Goal: Information Seeking & Learning: Learn about a topic

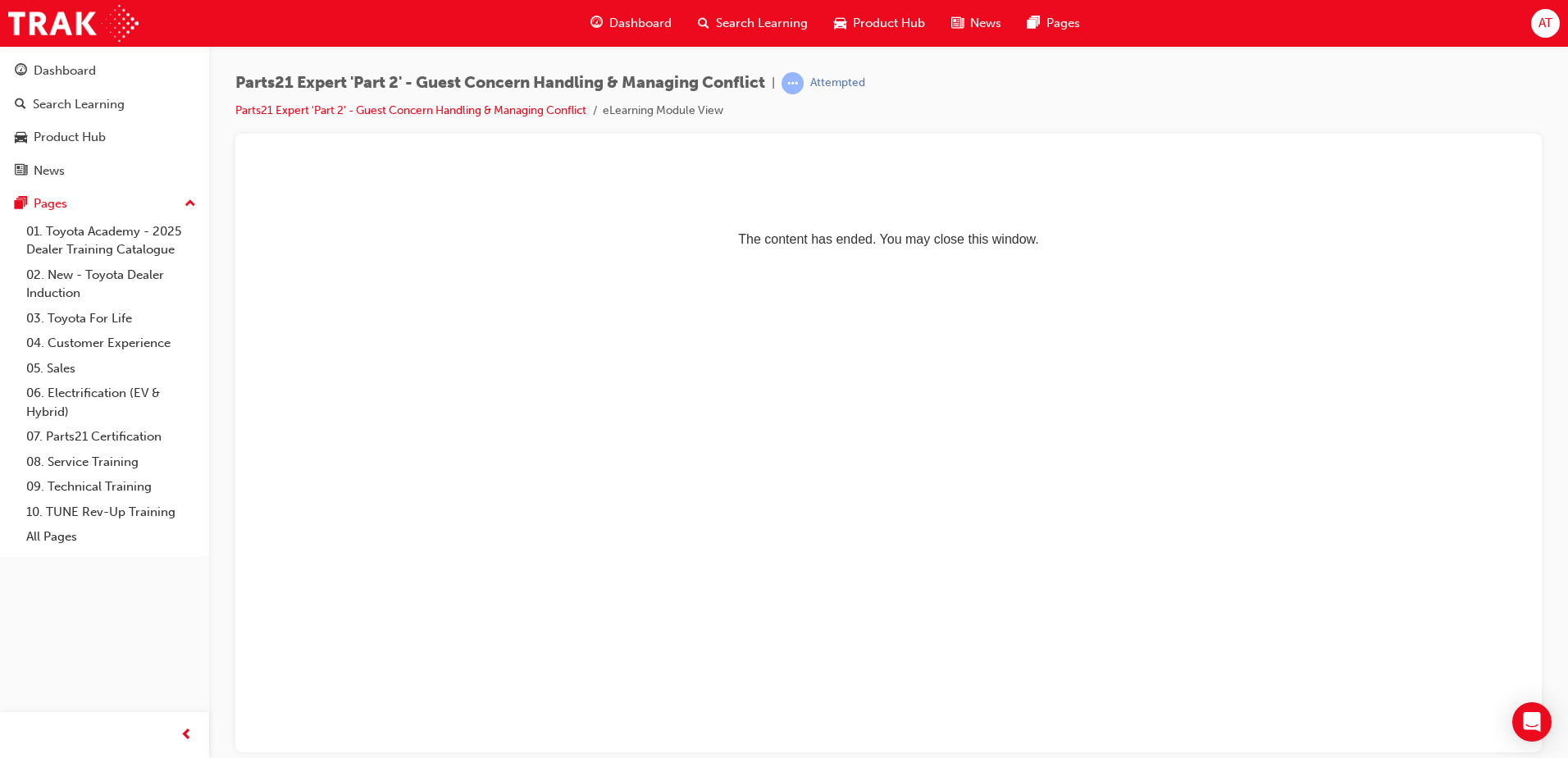
click at [641, 25] on span "Dashboard" at bounding box center [641, 23] width 63 height 19
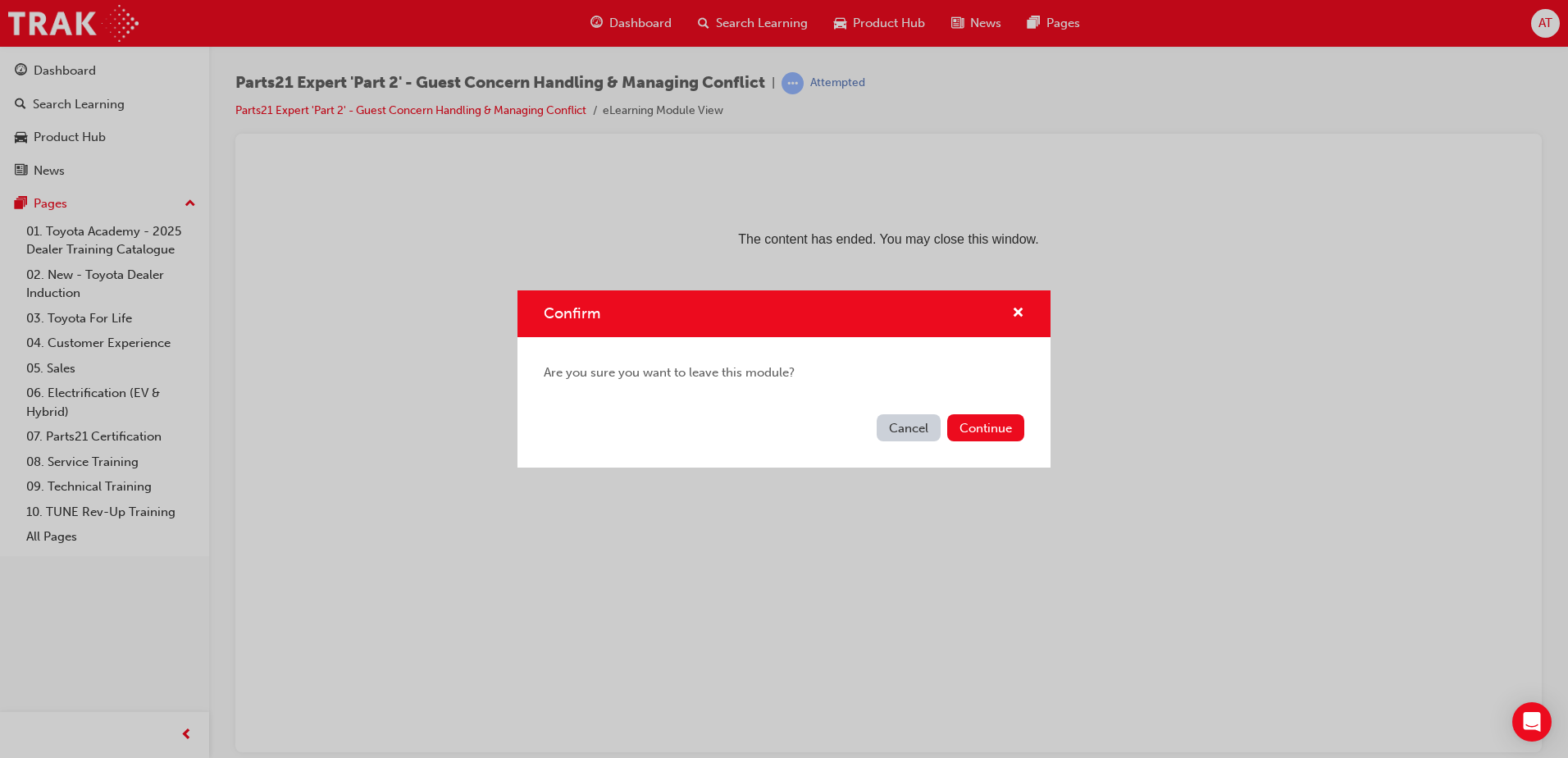
click at [904, 427] on button "Cancel" at bounding box center [908, 428] width 64 height 27
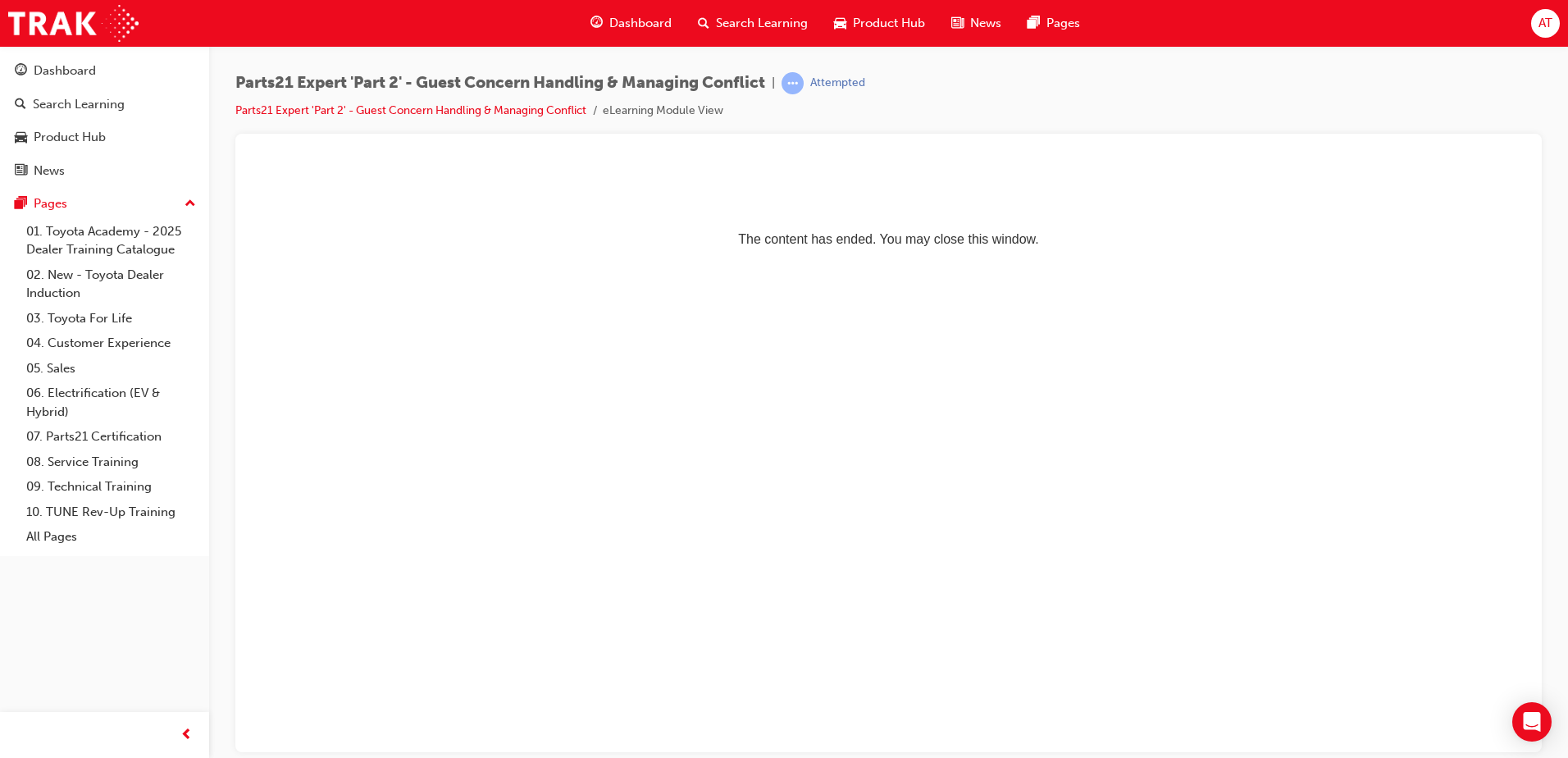
click at [620, 23] on span "Dashboard" at bounding box center [641, 23] width 63 height 19
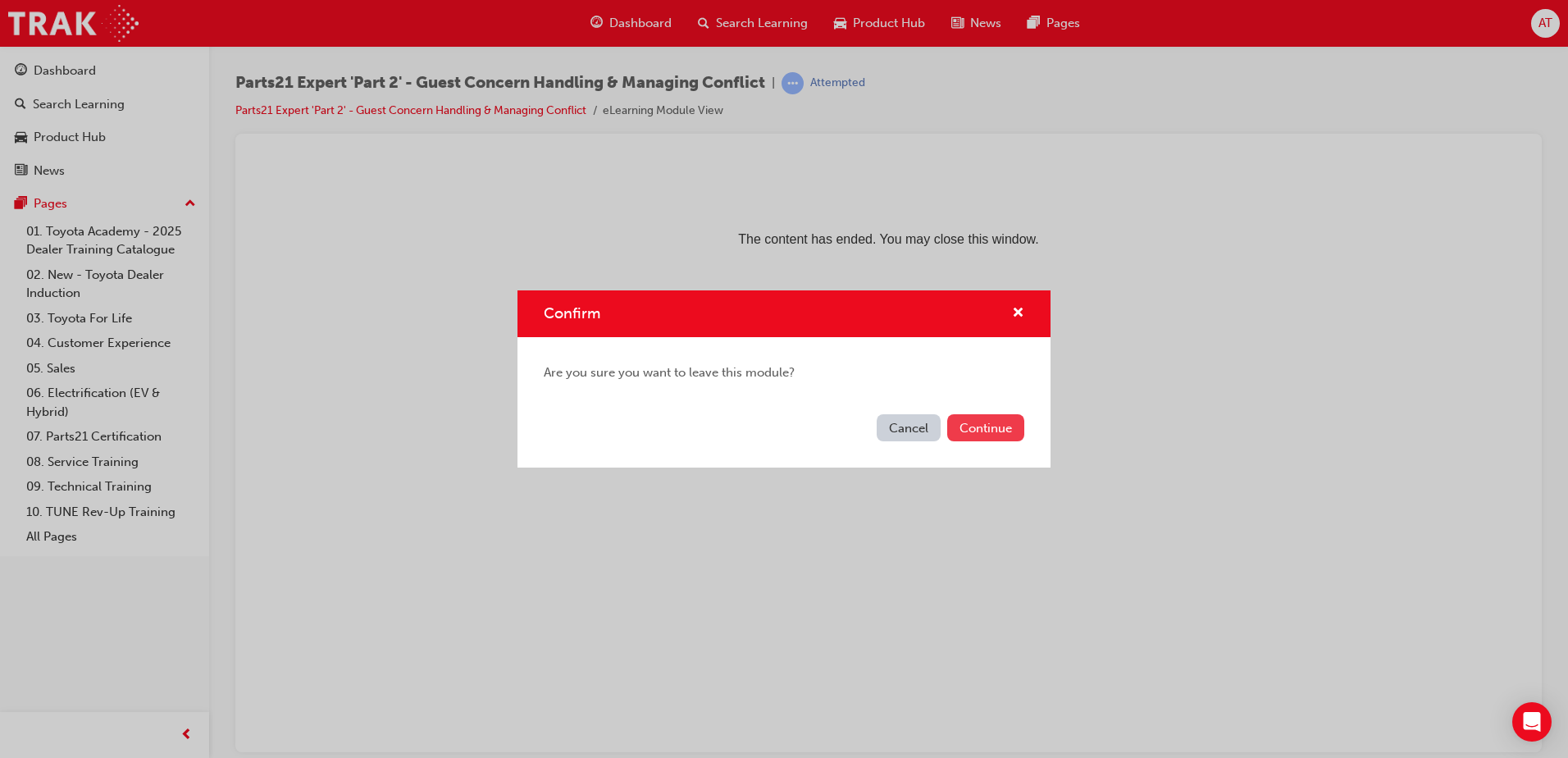
click at [970, 429] on button "Continue" at bounding box center [986, 428] width 77 height 27
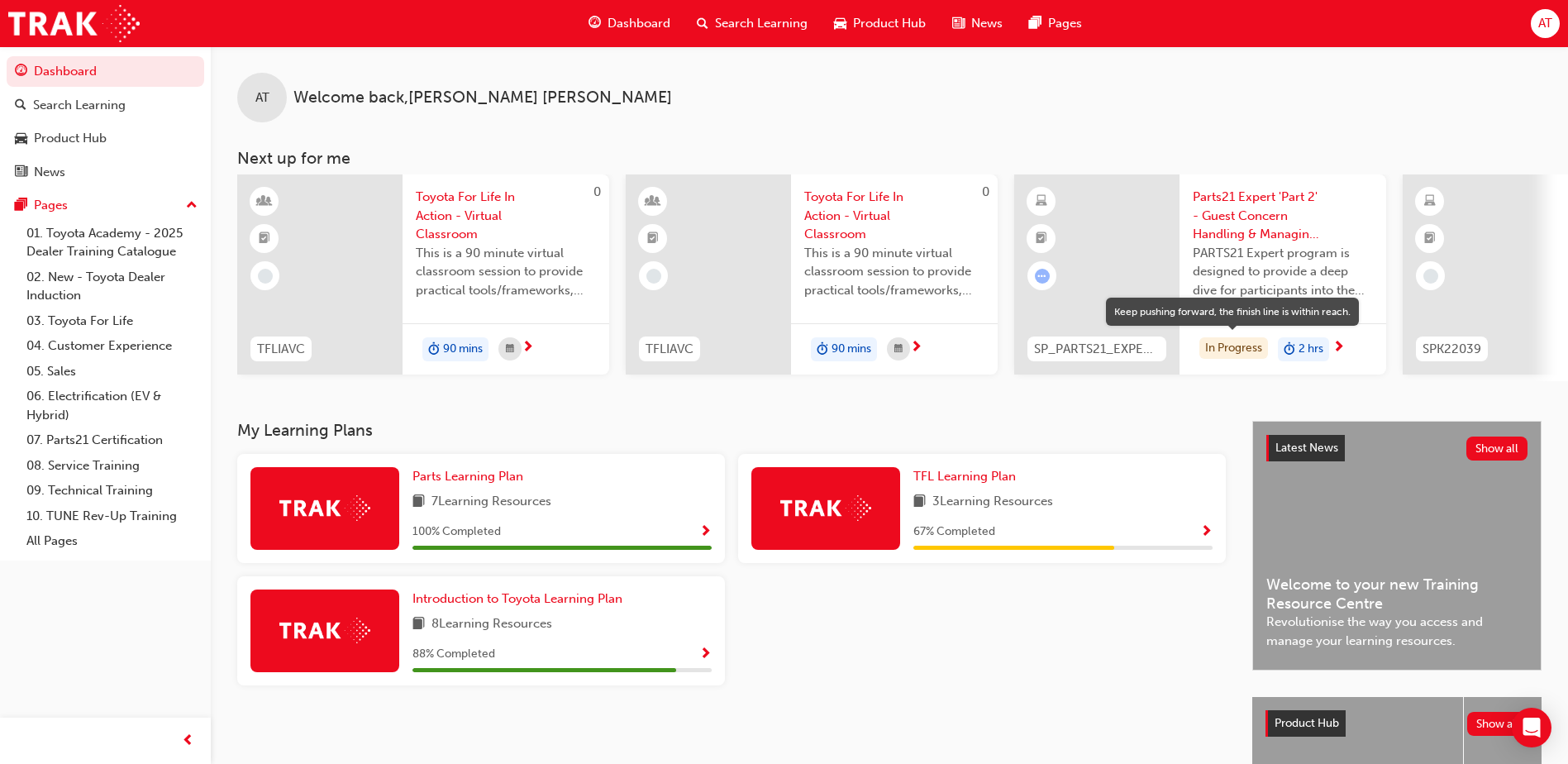
click at [1215, 348] on div "In Progress" at bounding box center [1233, 348] width 69 height 22
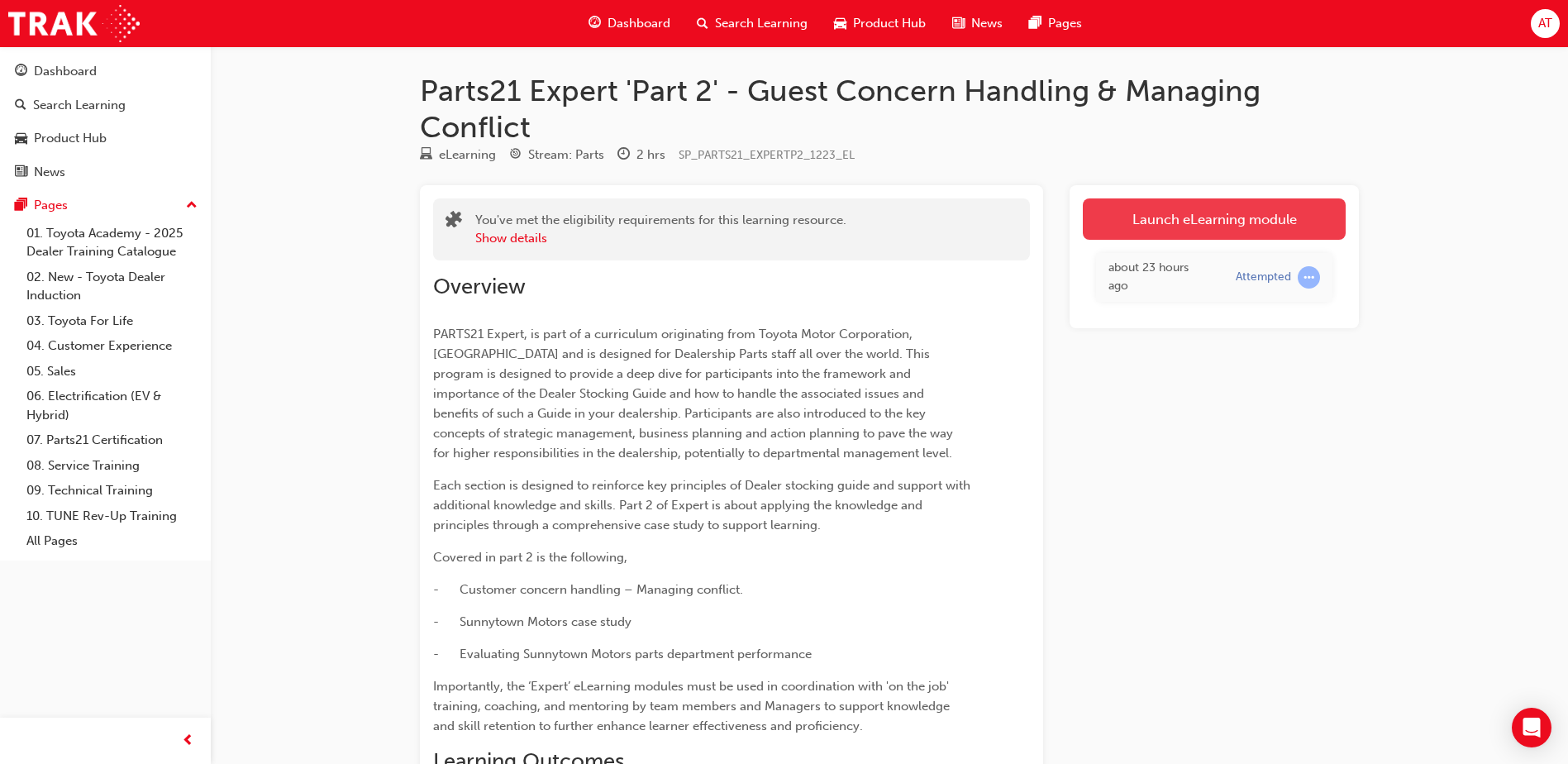
click at [1189, 219] on link "Launch eLearning module" at bounding box center [1214, 219] width 263 height 42
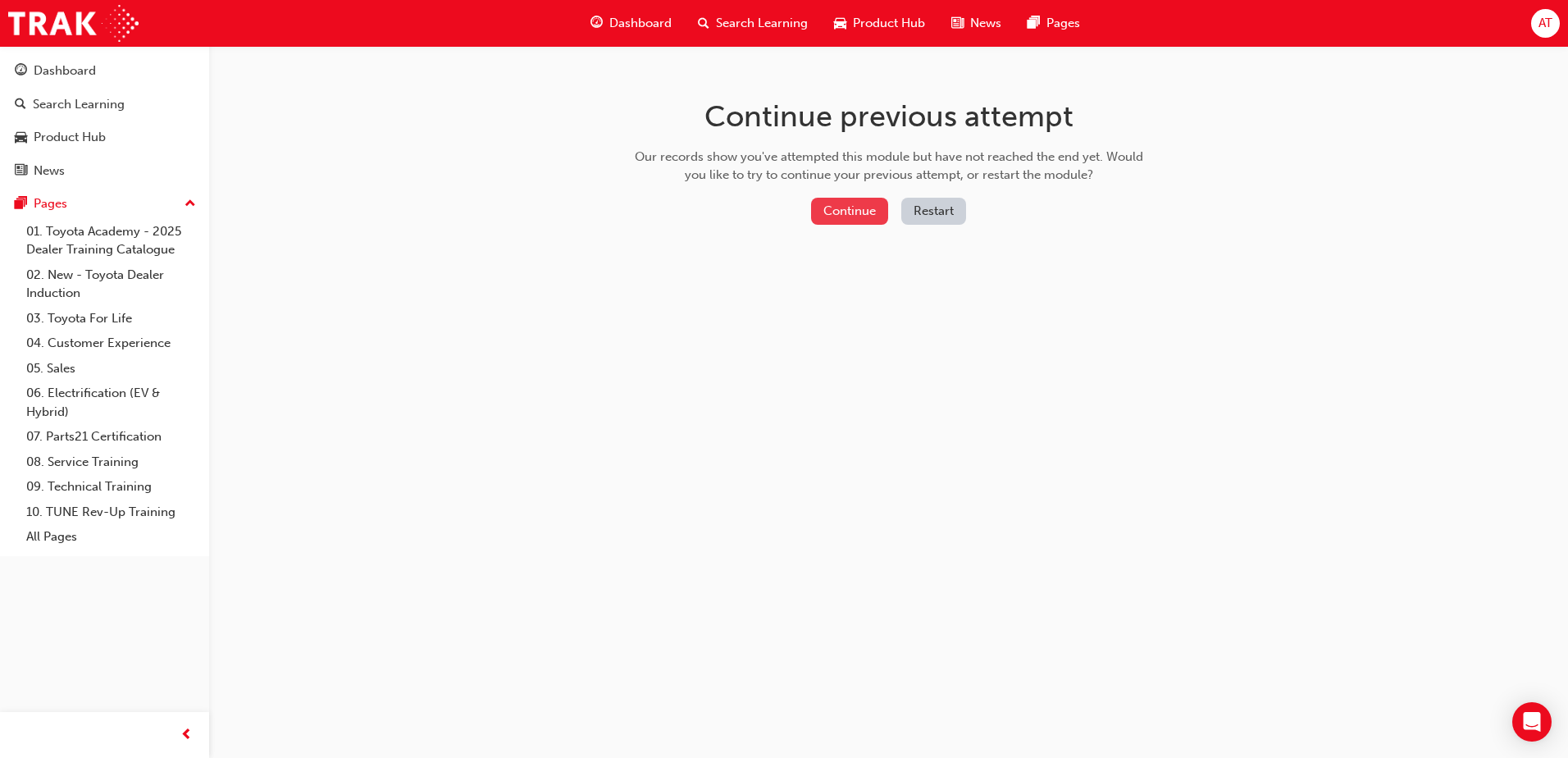
click at [860, 209] on button "Continue" at bounding box center [849, 211] width 77 height 27
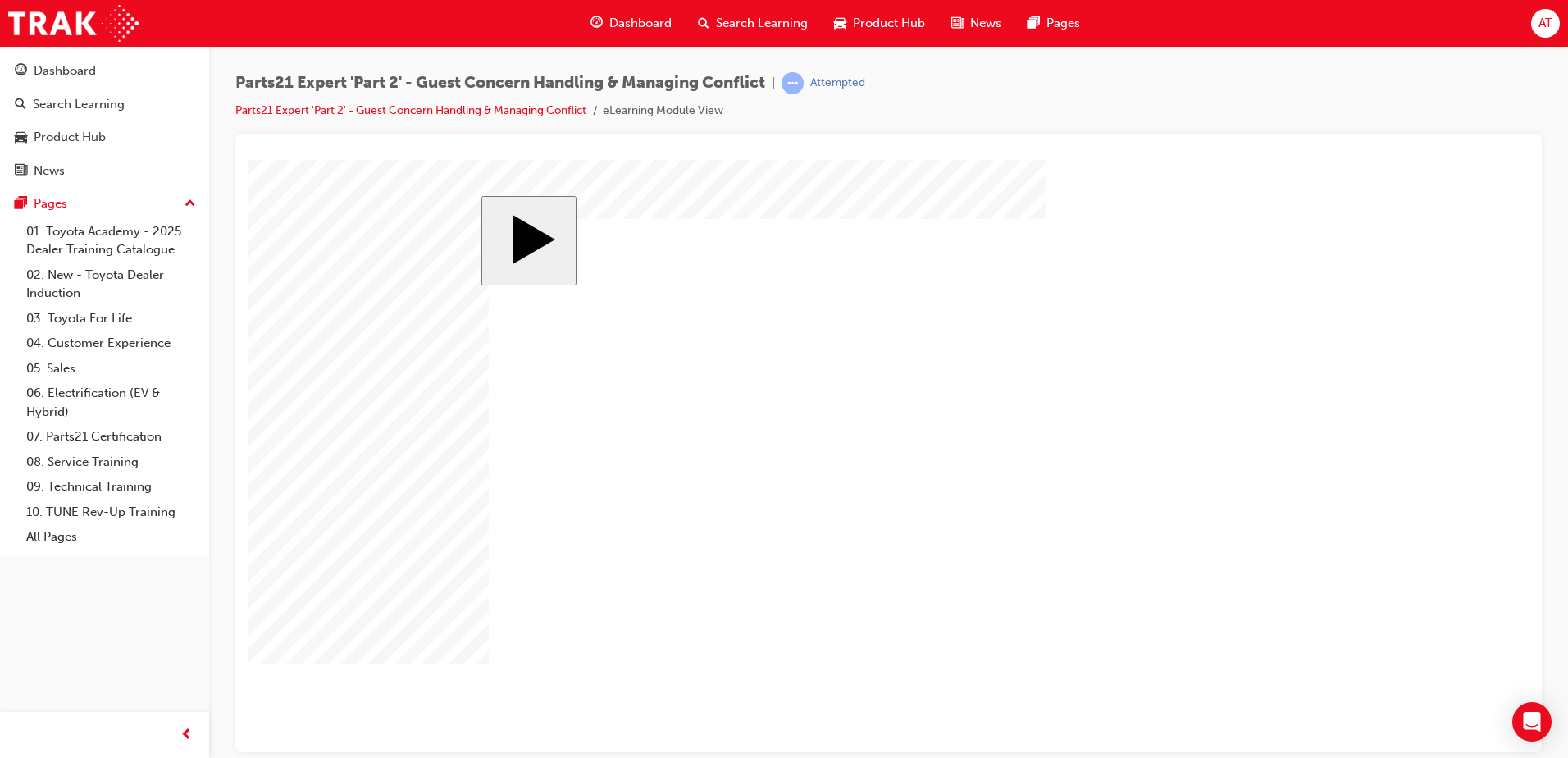
type input "1"
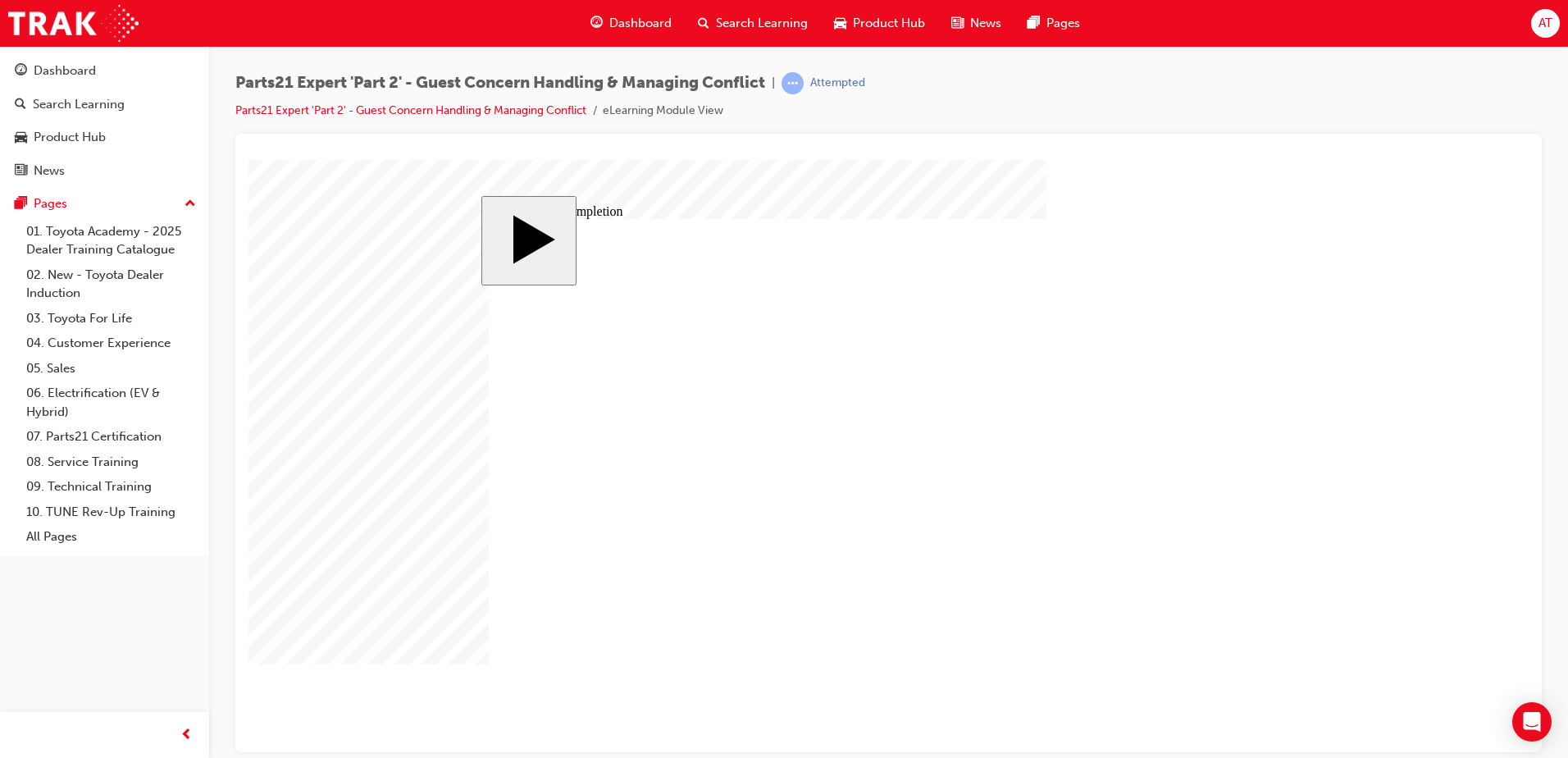
type input "16"
type input "4"
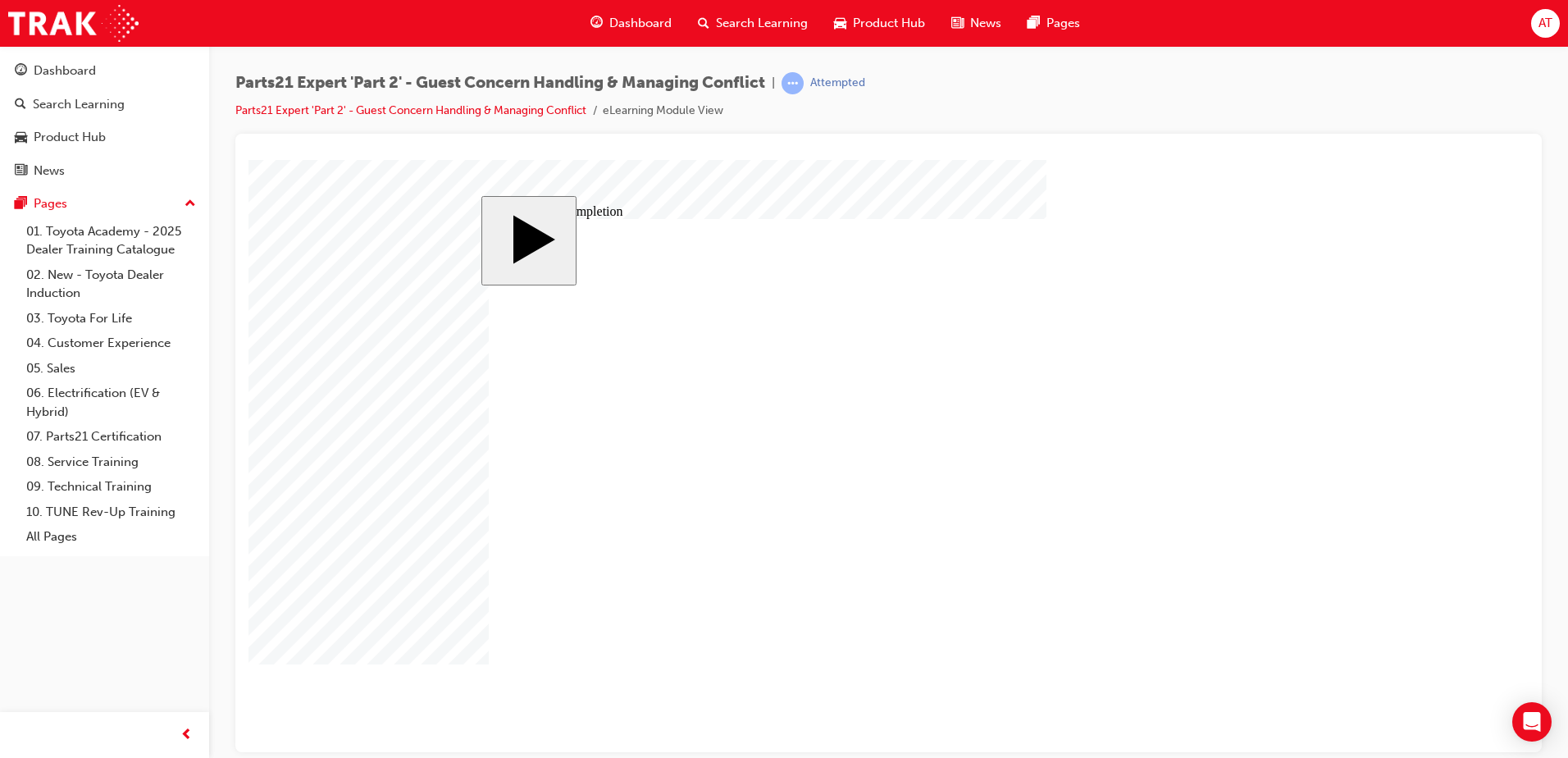
type input "4"
type input "1"
type input "12"
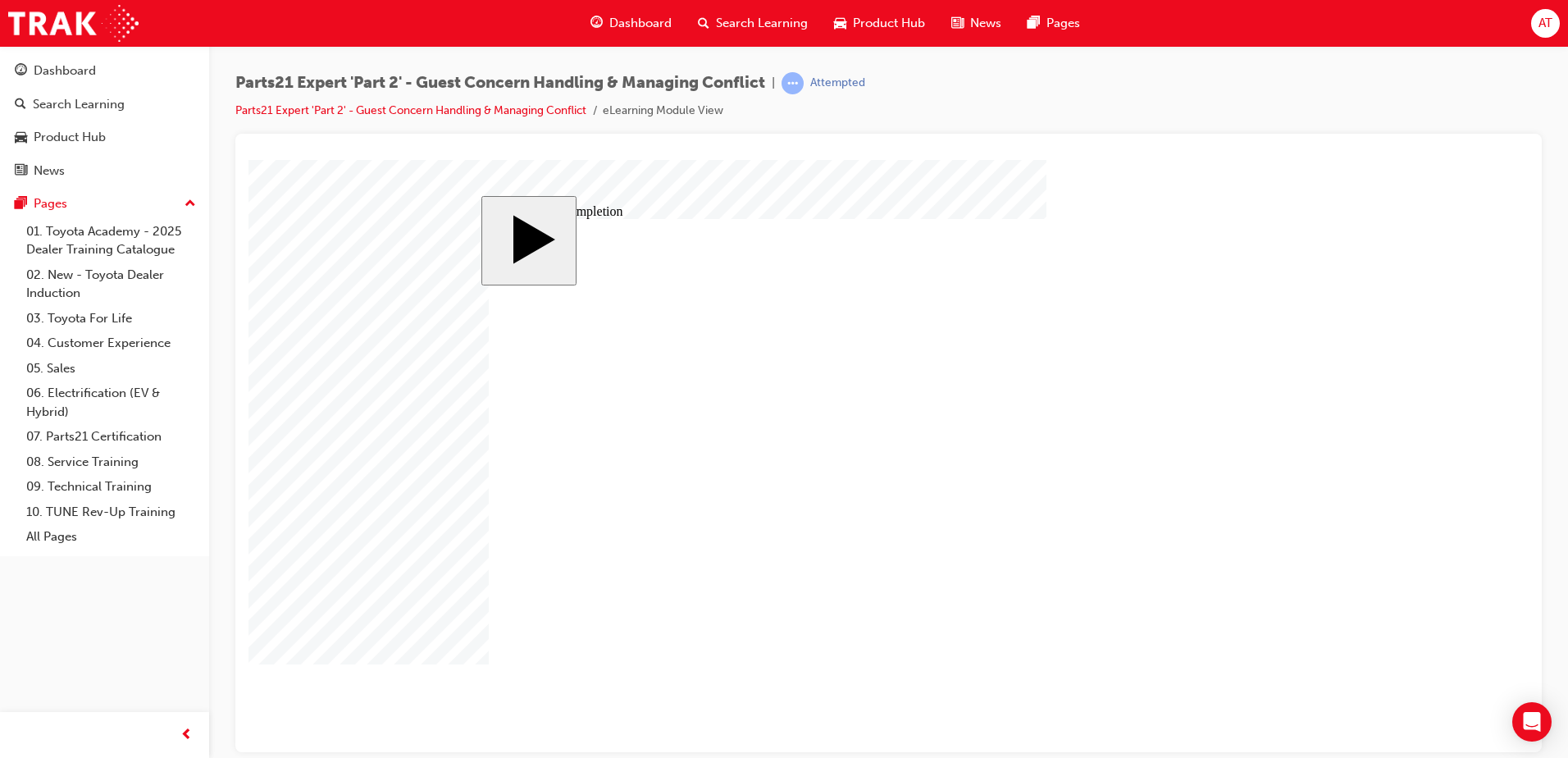
type input "12"
click at [1378, 496] on body "slide: Course Completion MENU Rectangle 6 HELP Rectangle 6 EXIT Rectangle 6 Sun…" at bounding box center [888, 455] width 1280 height 593
type input "5"
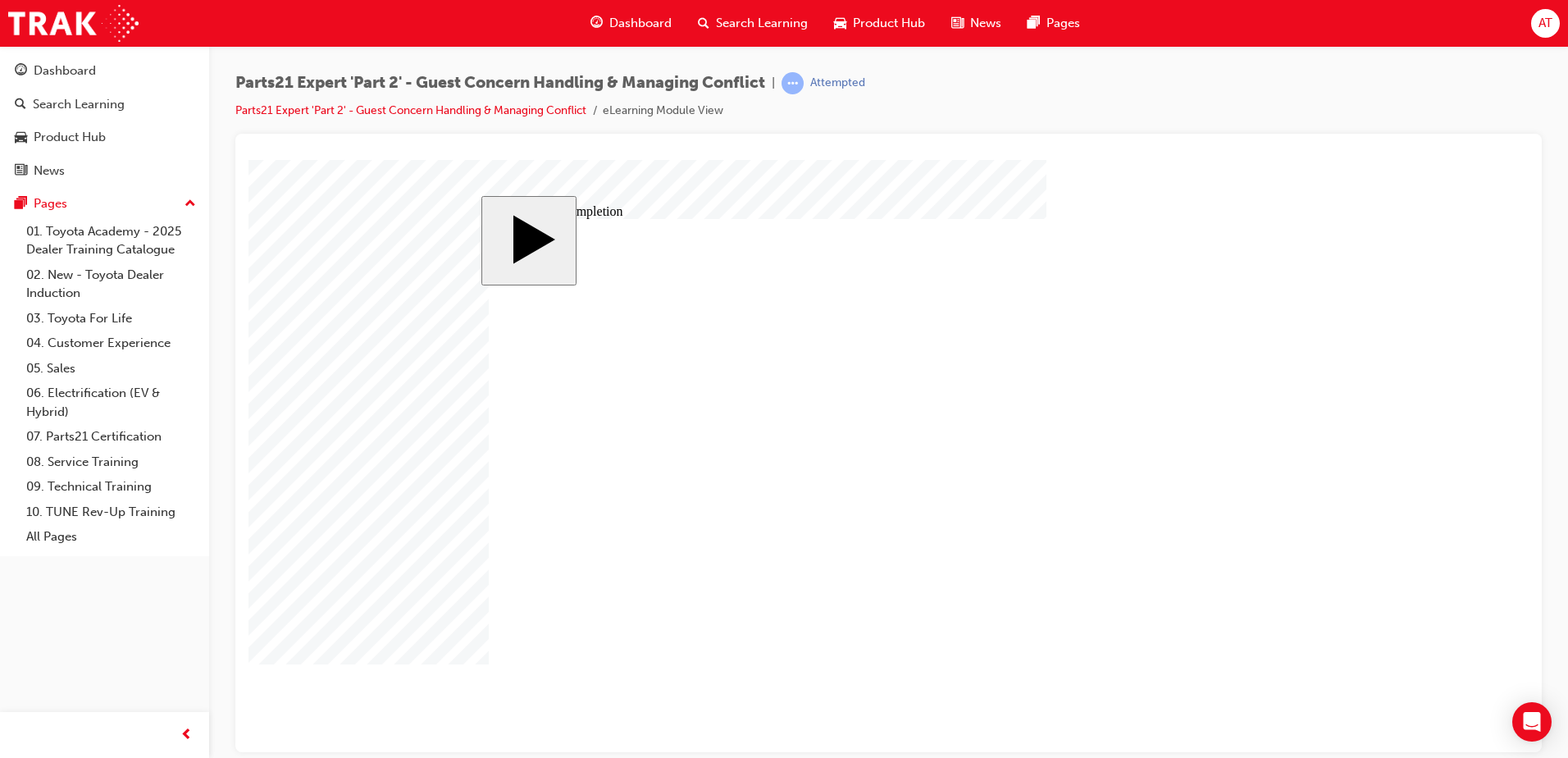
type input "5"
type input "4"
type input "8"
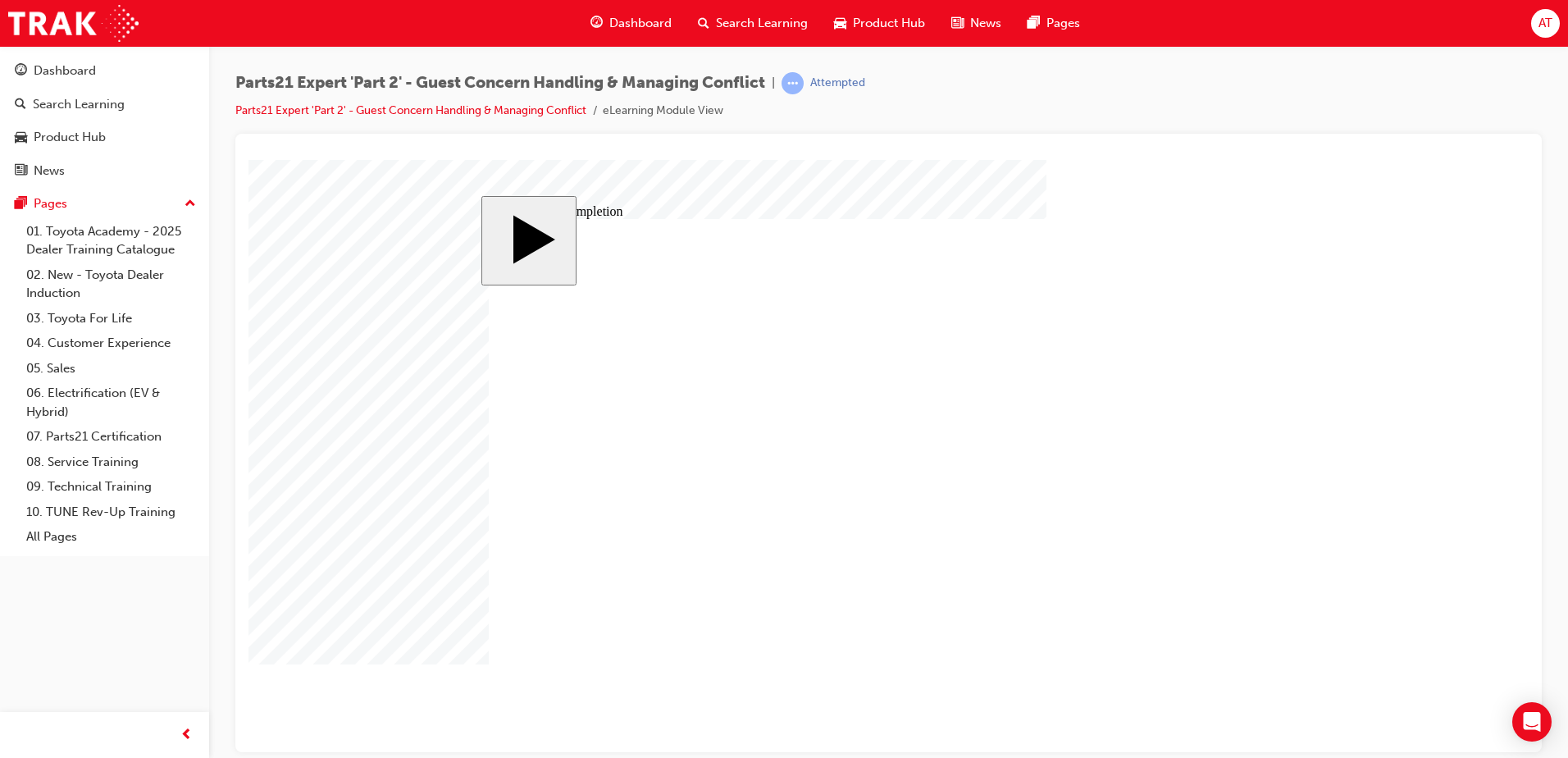
type input "8"
type input "80"
drag, startPoint x: 976, startPoint y: 519, endPoint x: 966, endPoint y: 523, distance: 10.8
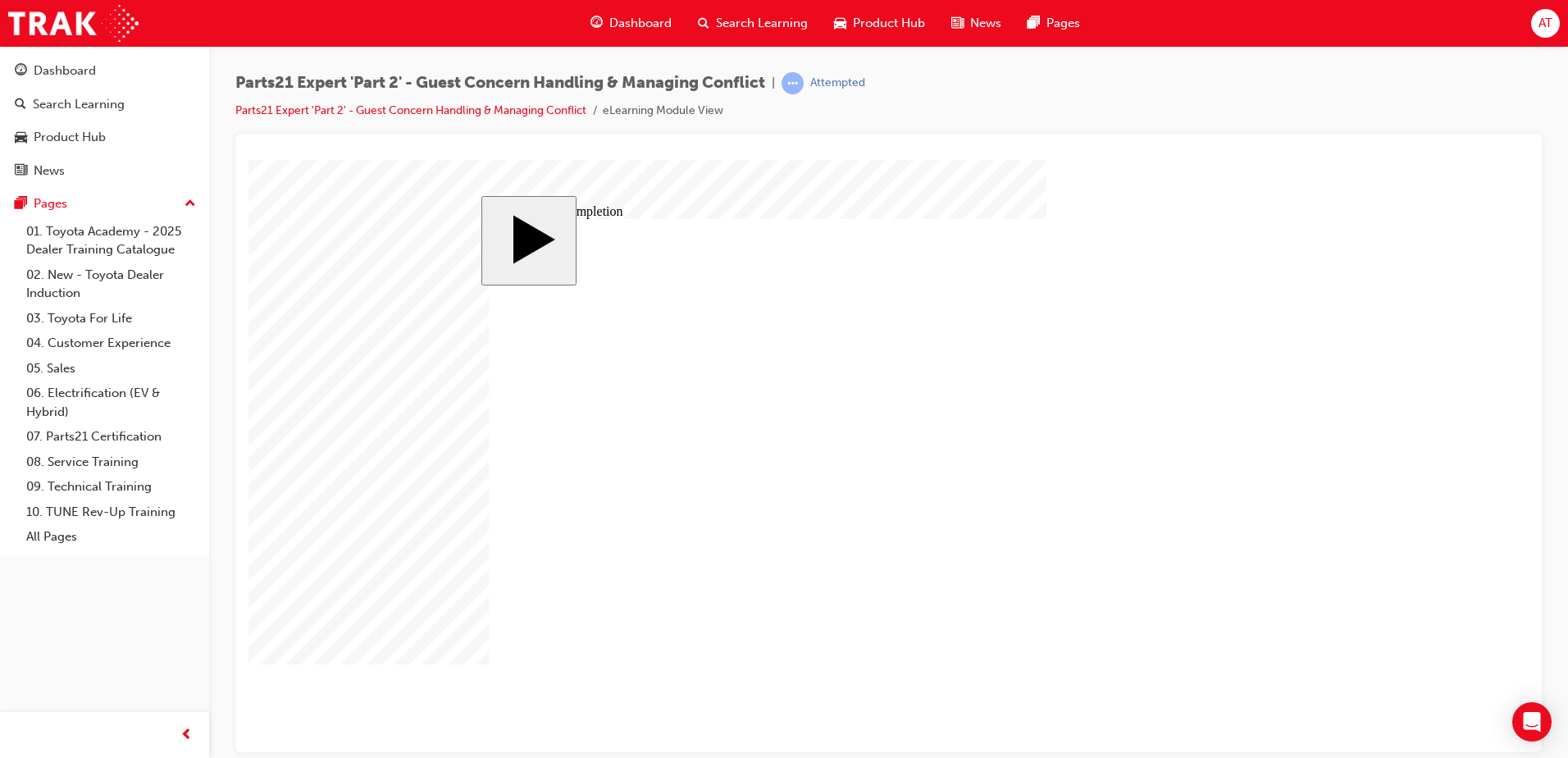
type input "4"
type input "5"
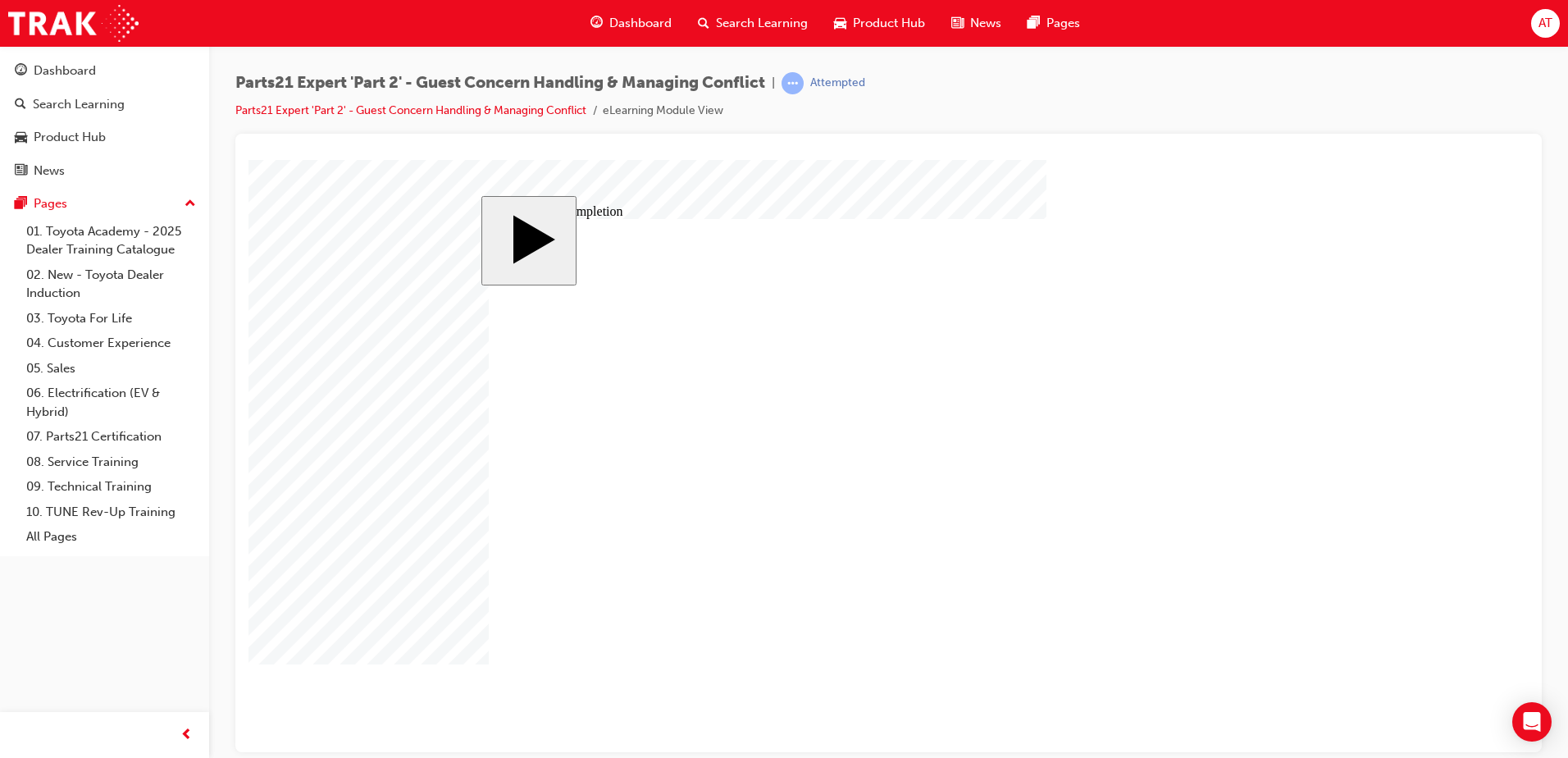
type input "5"
type input "4"
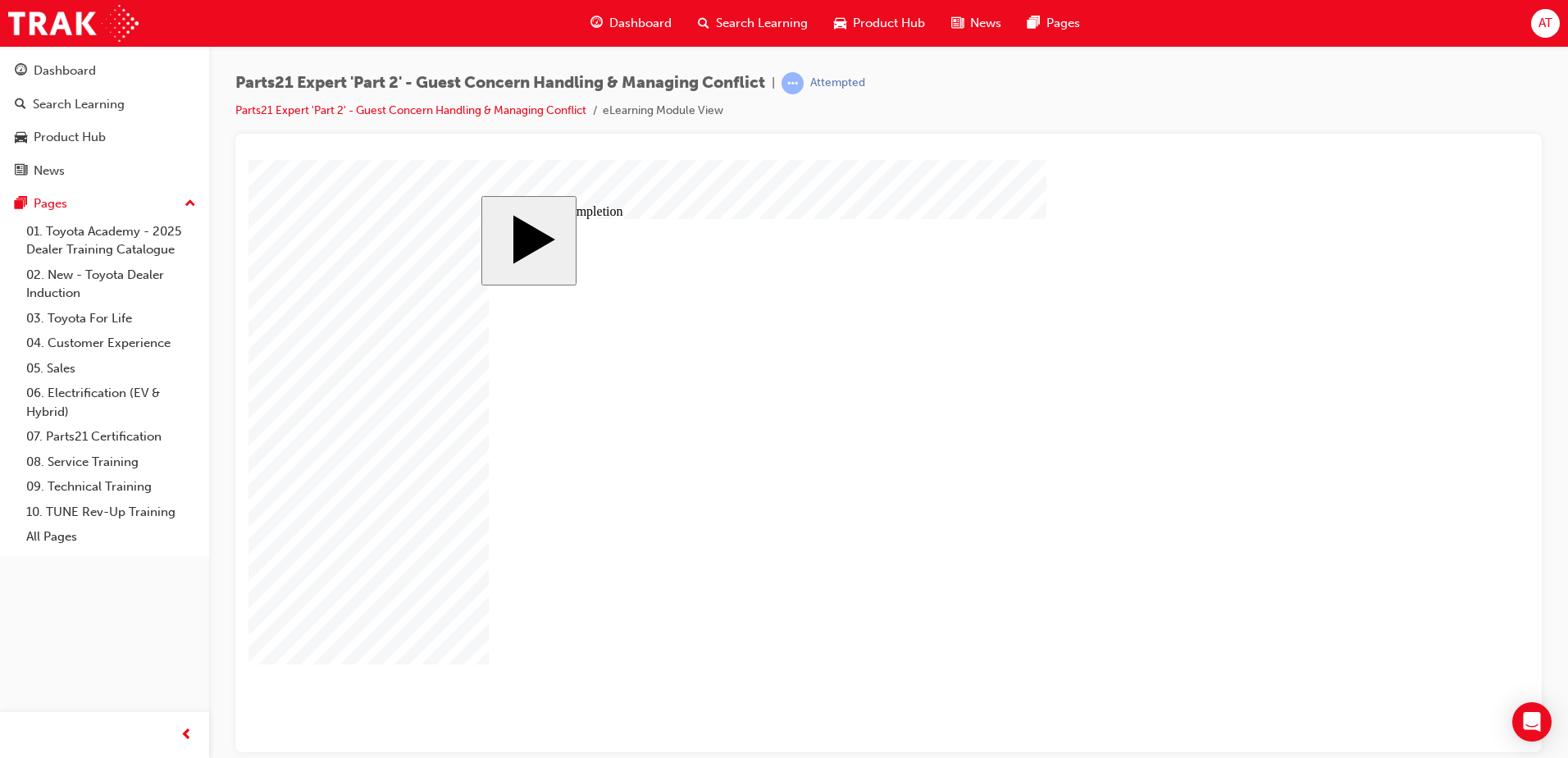
type input "1"
type input "16"
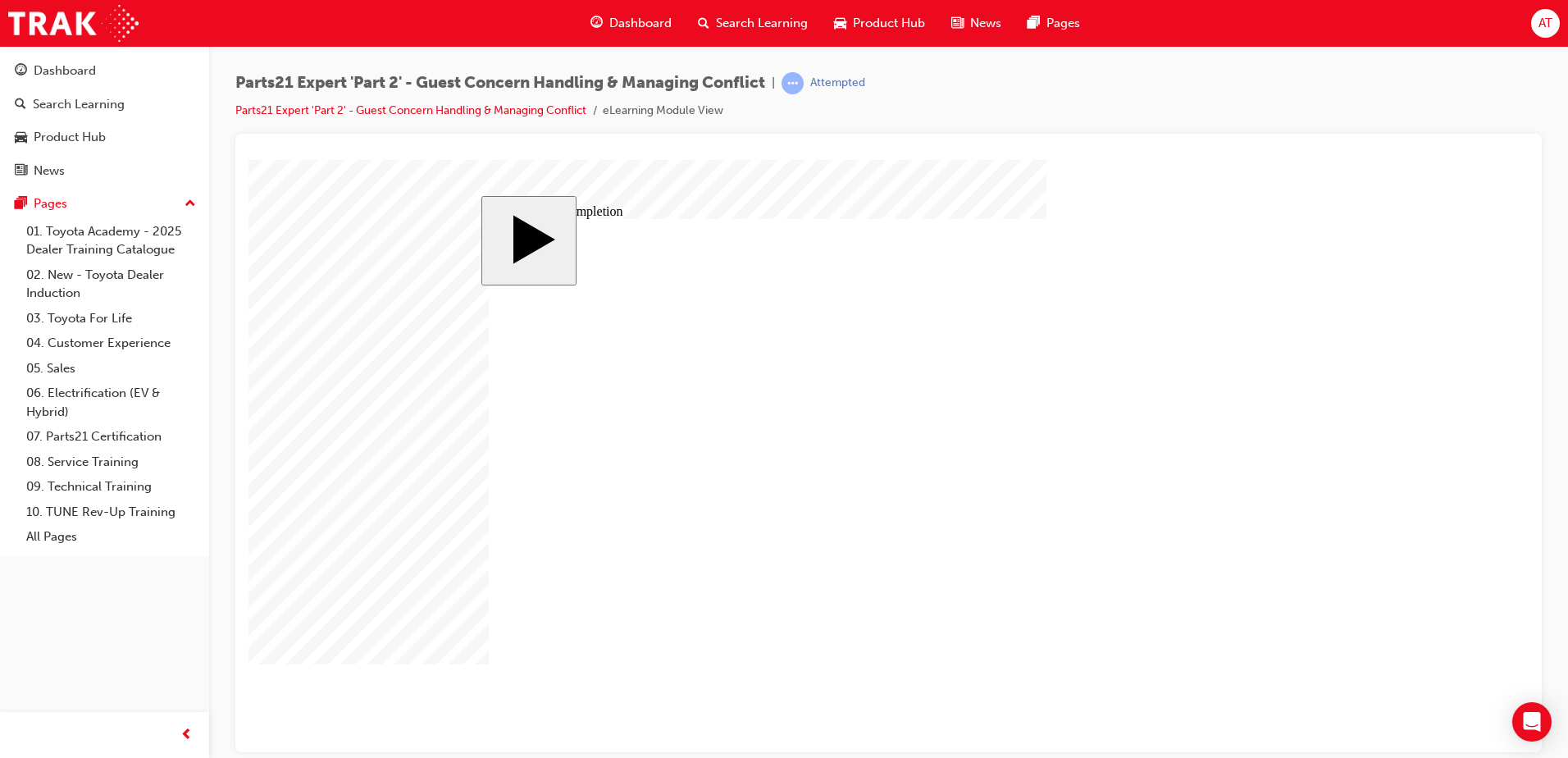
type input "2"
type input "25"
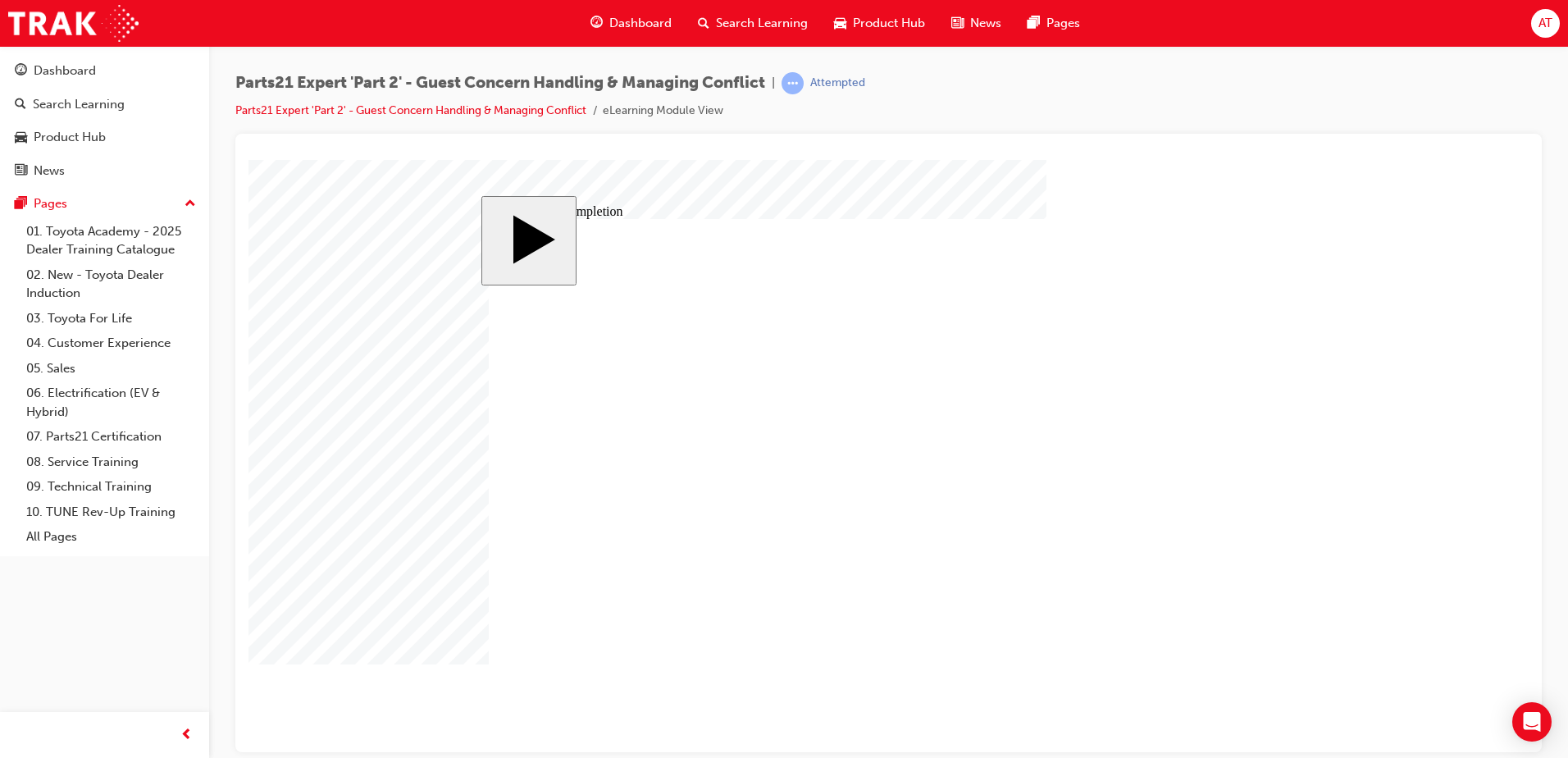
type input "4"
type input "1"
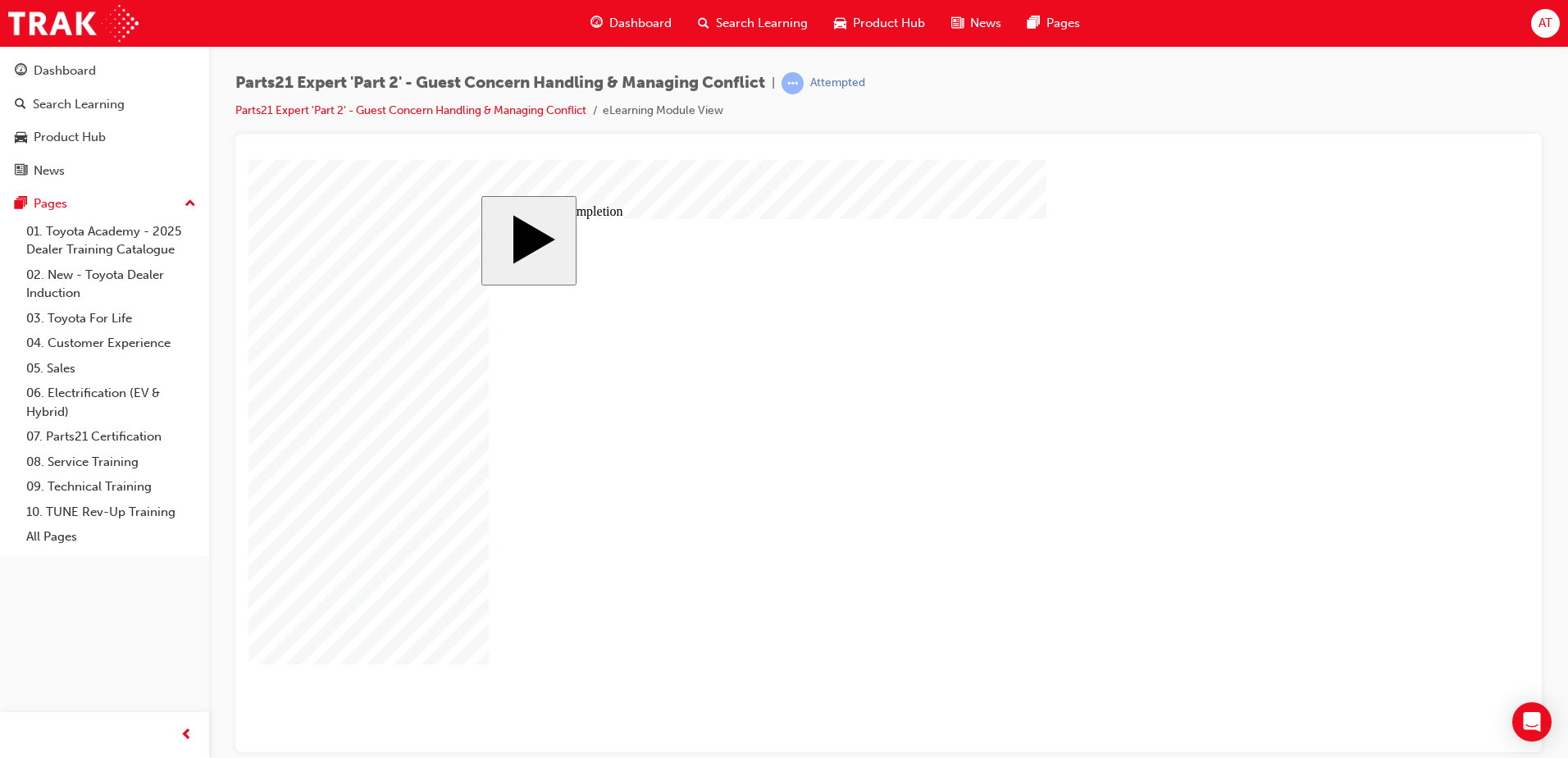
type input "16"
type input "2"
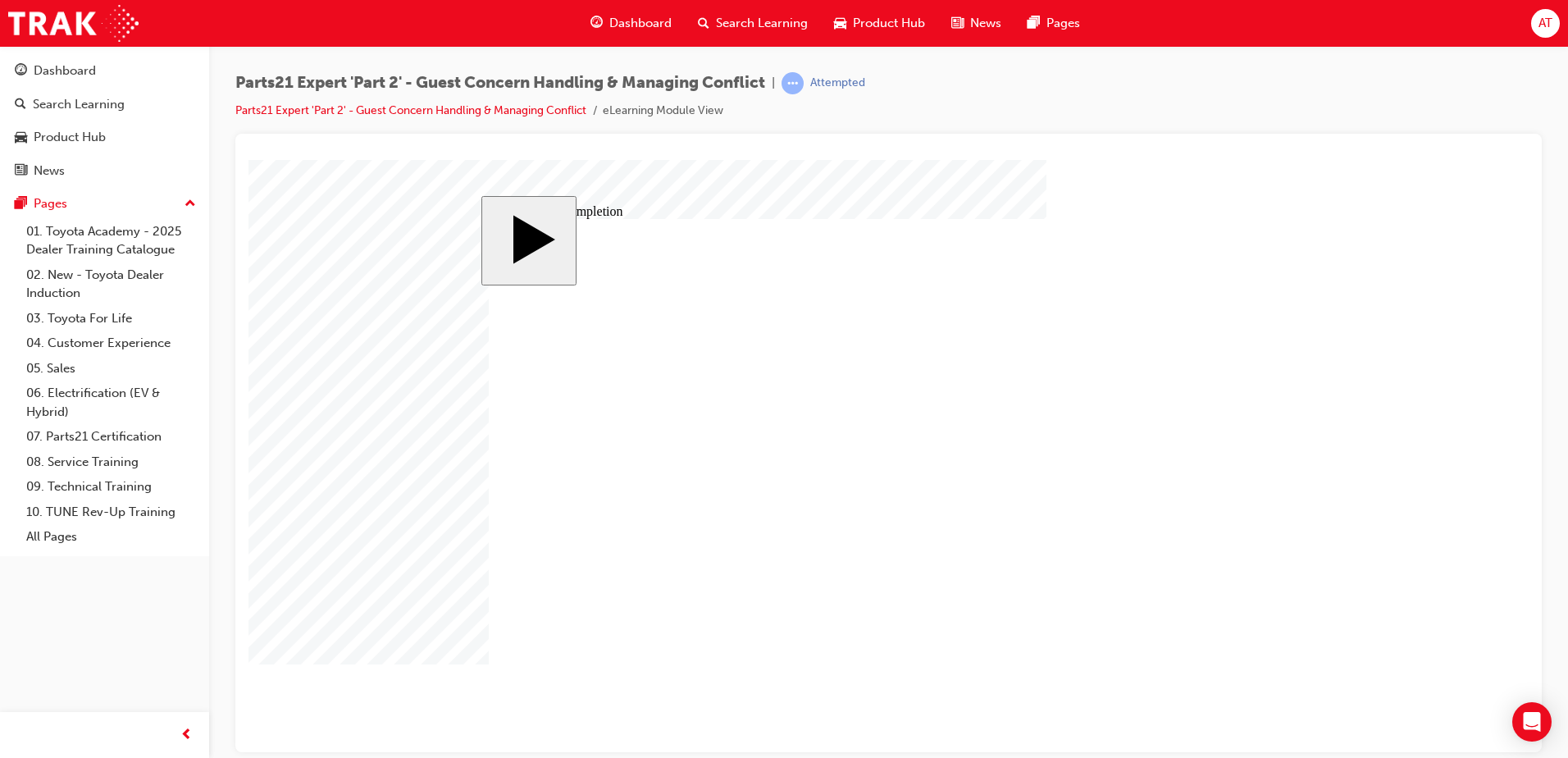
type input "25"
type input "3"
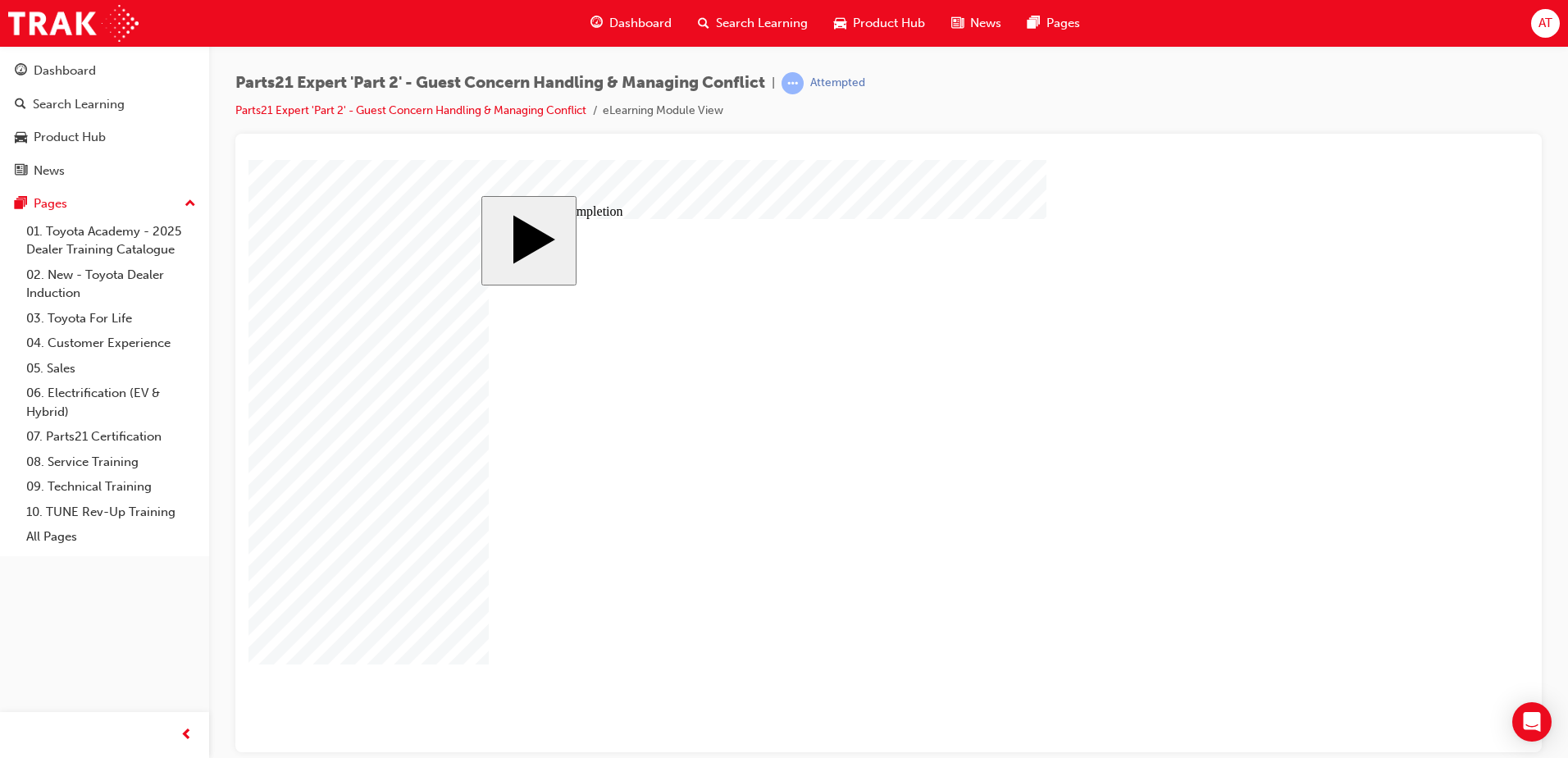
type input "3"
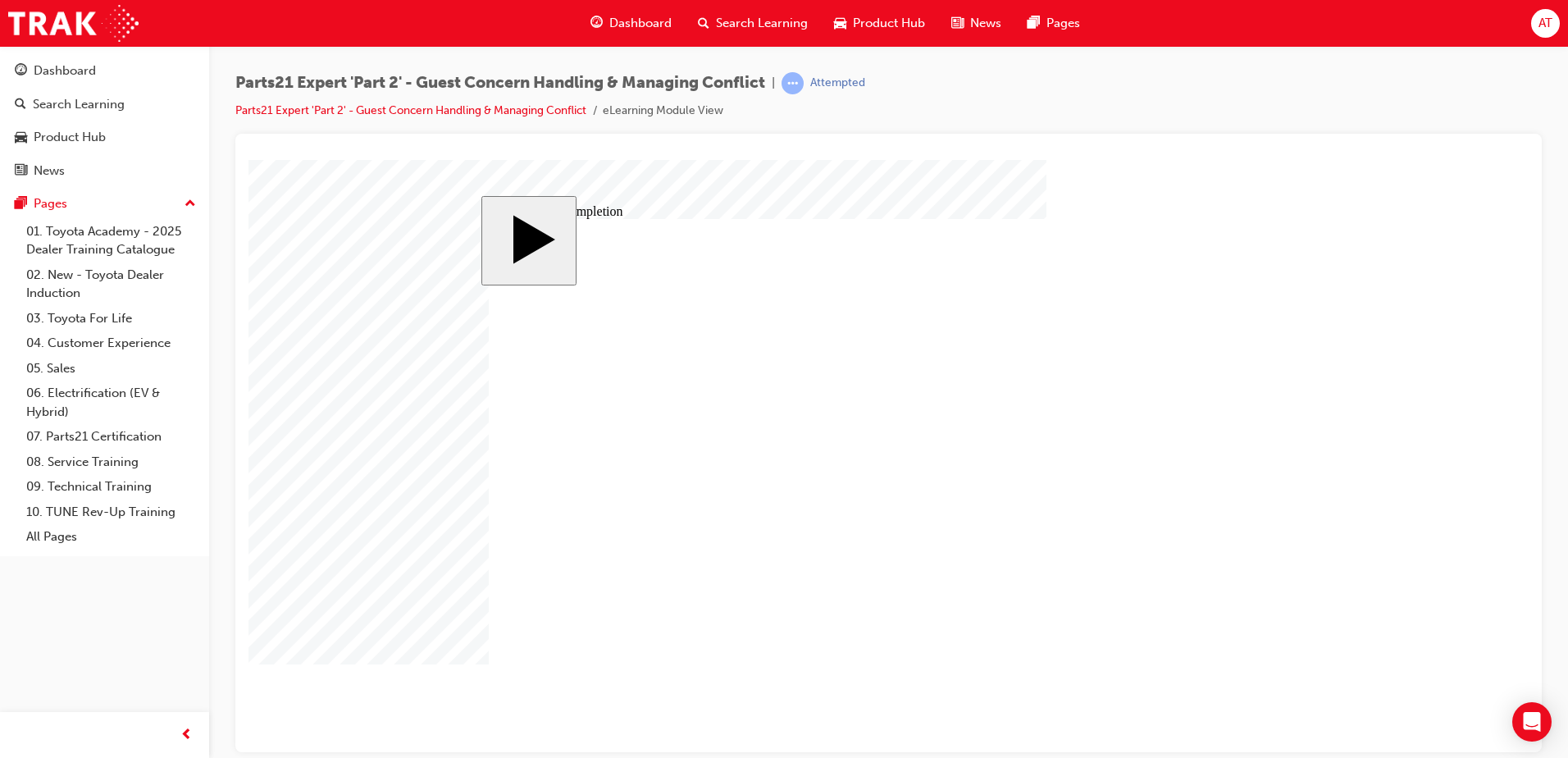
type input "1"
type input "10"
type input "100"
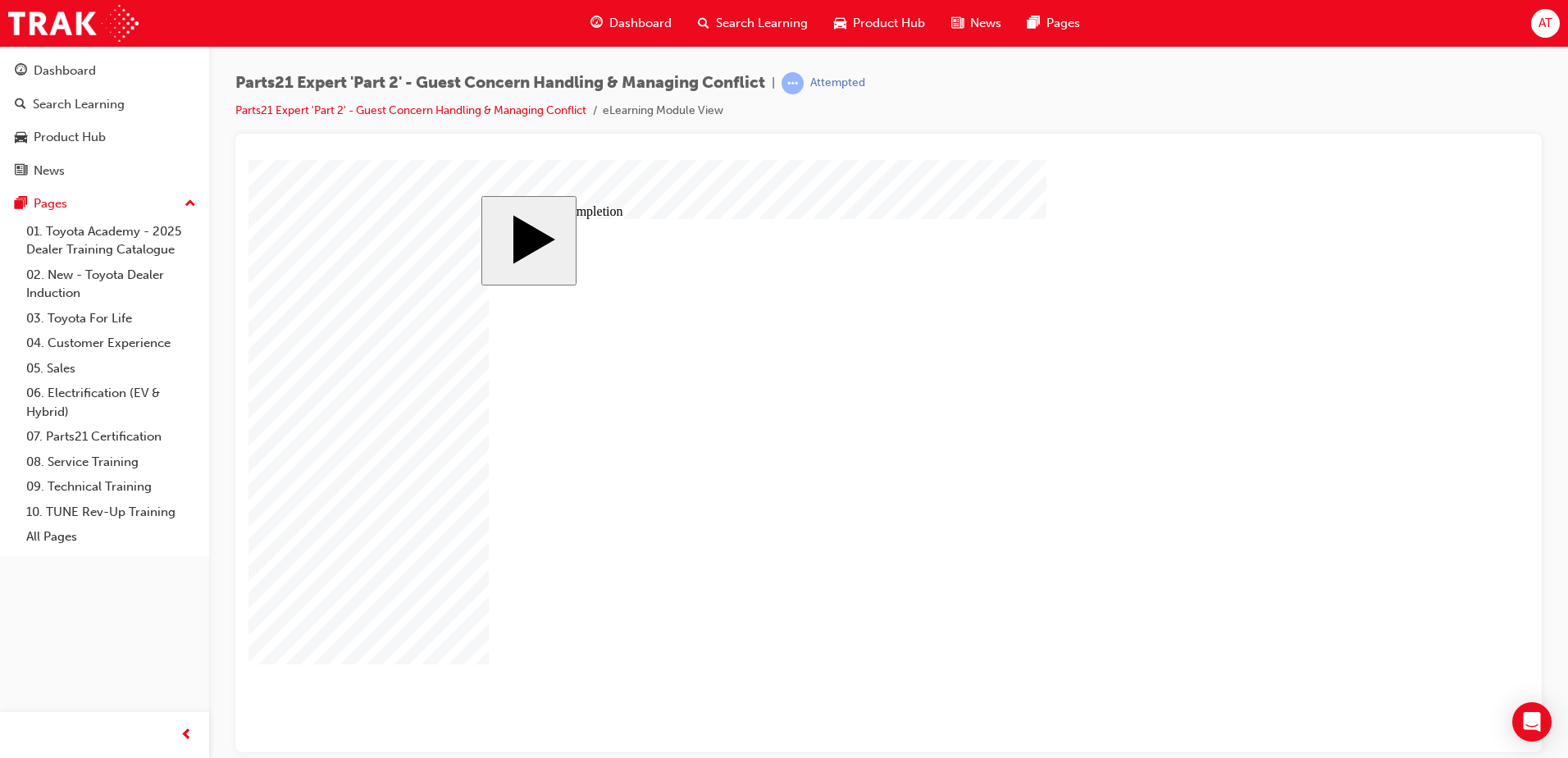
type input "100"
type input "3"
type input "6"
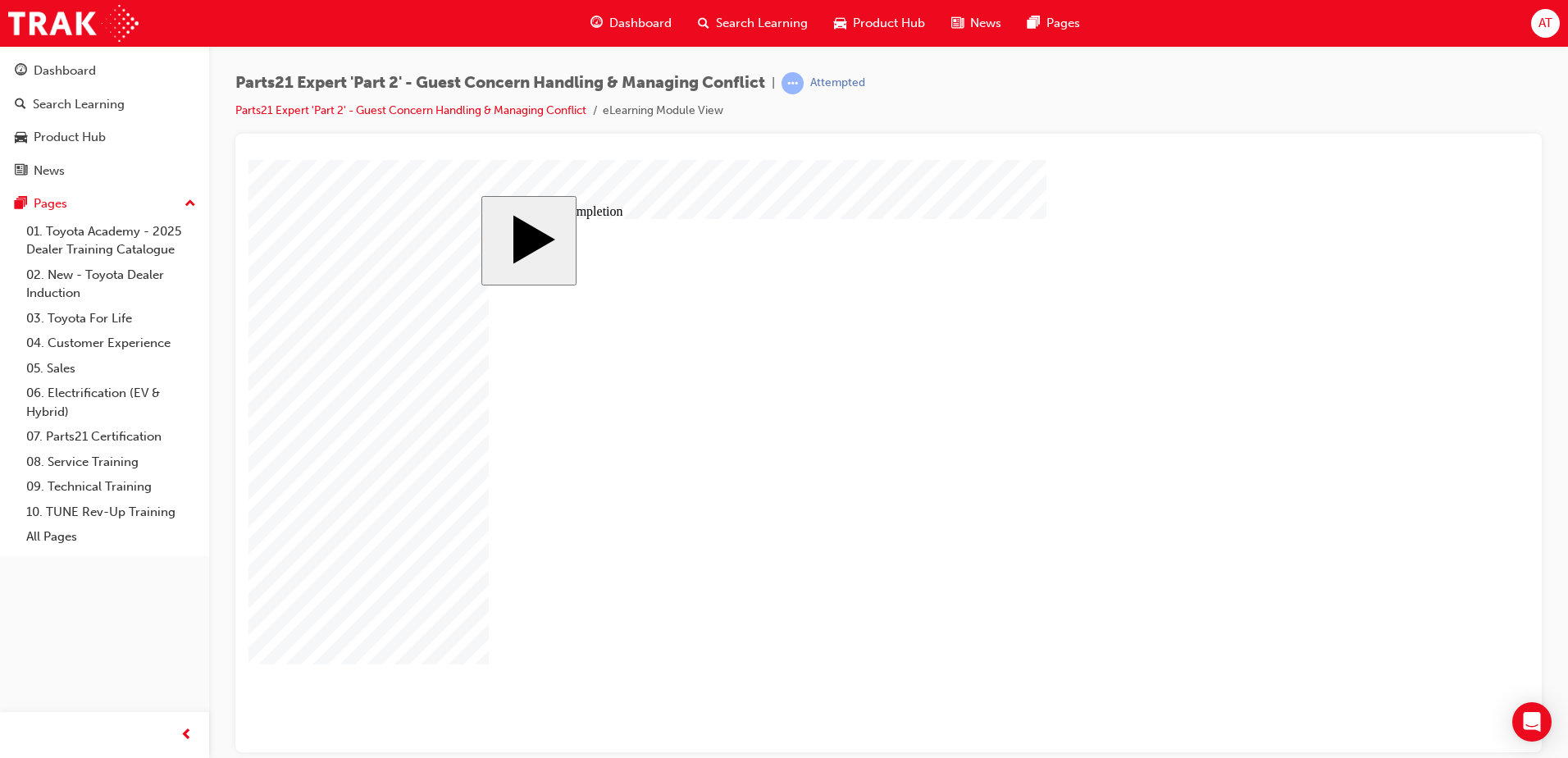
type input "6"
type input "3"
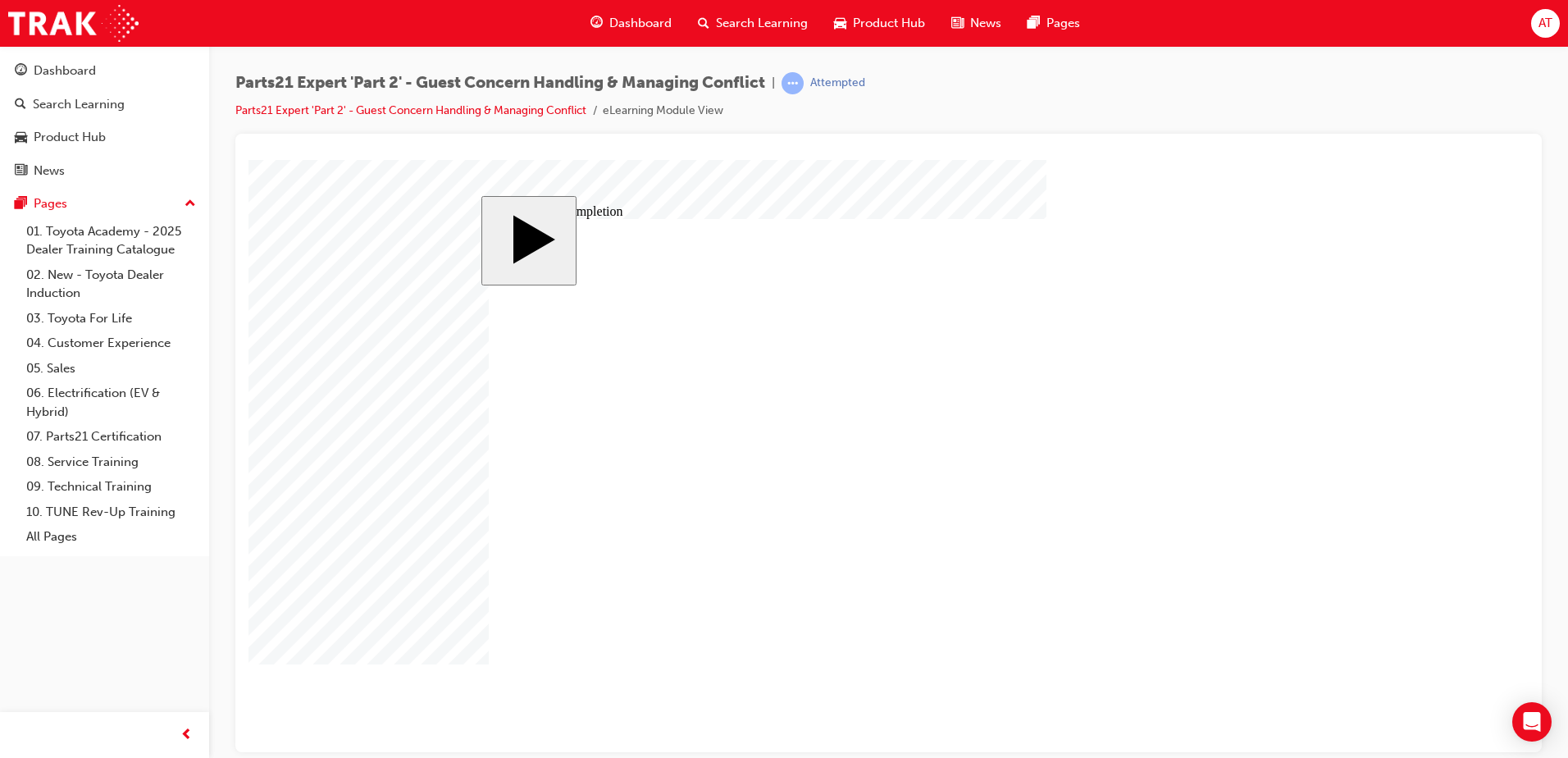
drag, startPoint x: 982, startPoint y: 560, endPoint x: 974, endPoint y: 565, distance: 9.4
type input "3"
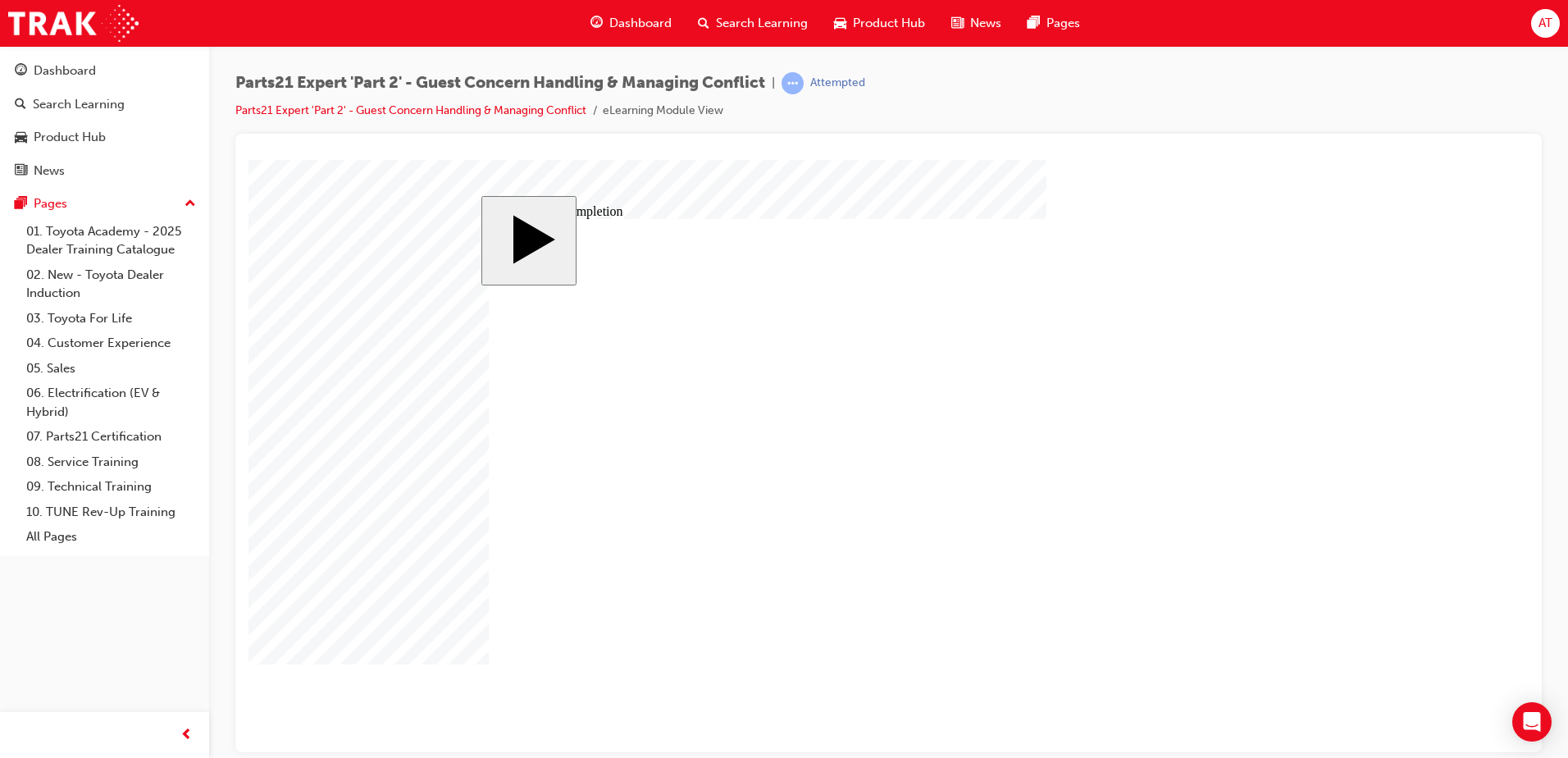
type input "6"
type input "5"
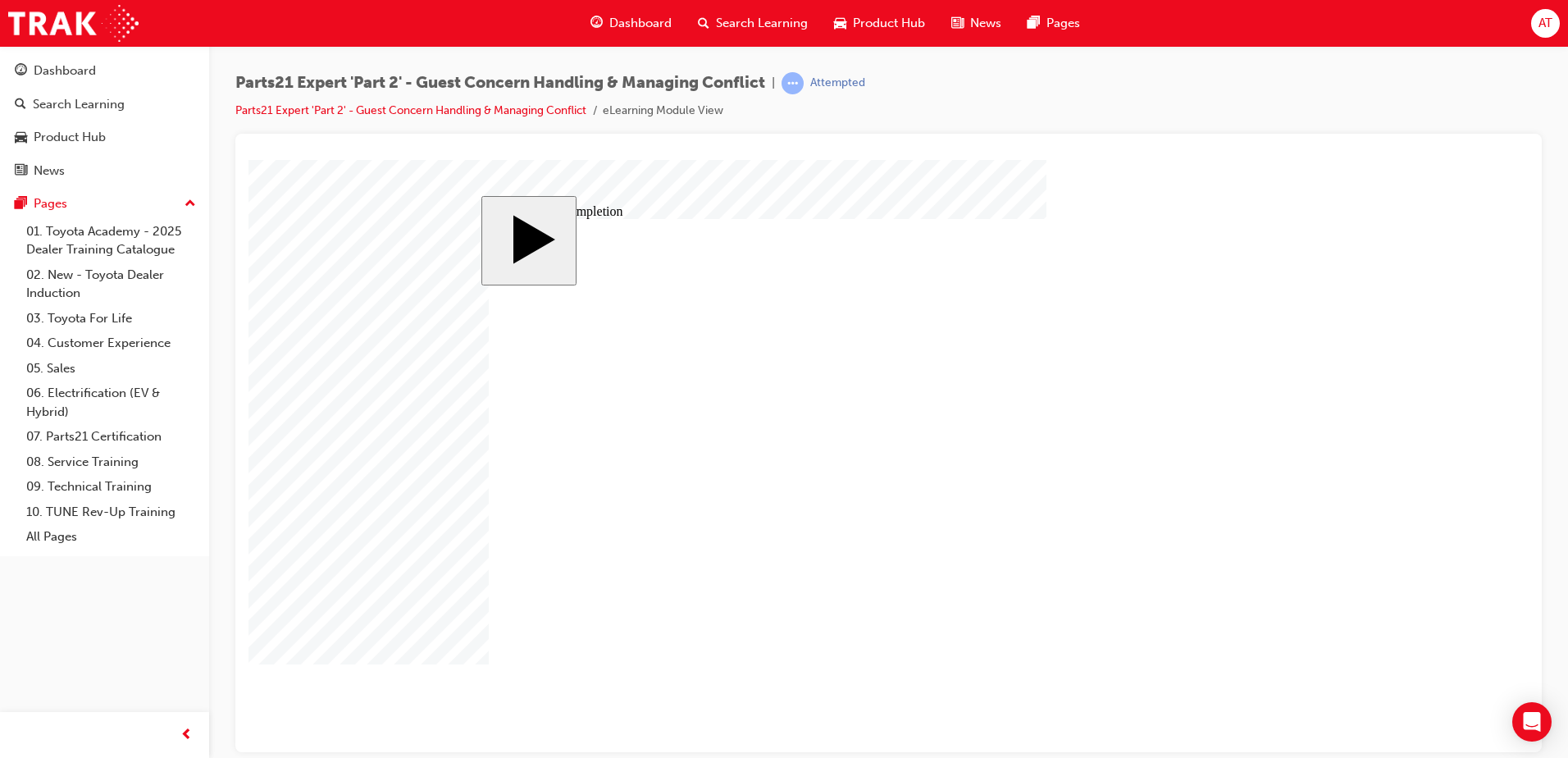
type input "50"
type input "16"
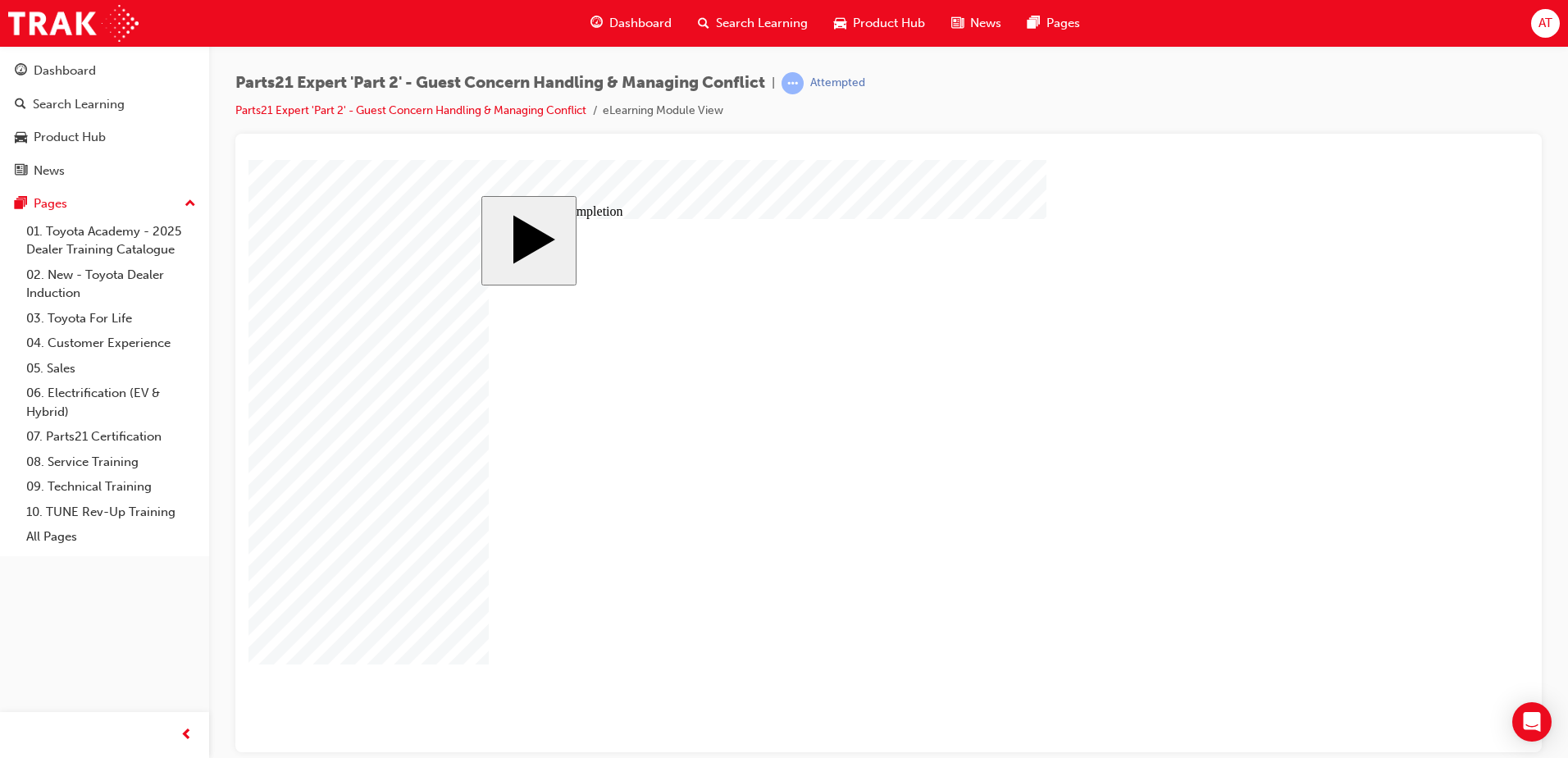
type input "4"
type input "12"
type input "3"
type input "100"
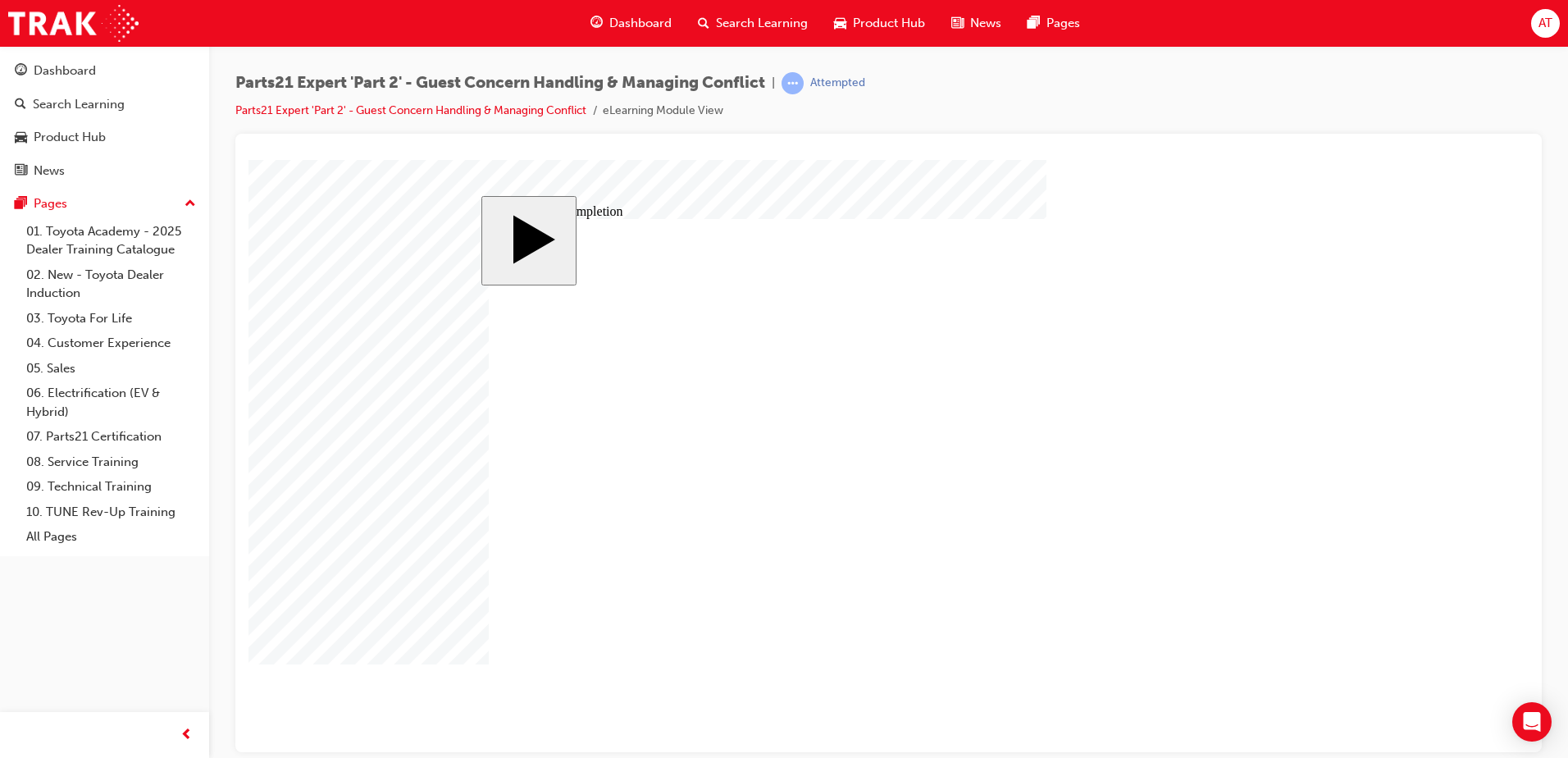
type input "3"
type input "6"
type input "50"
type input "4"
type input "16"
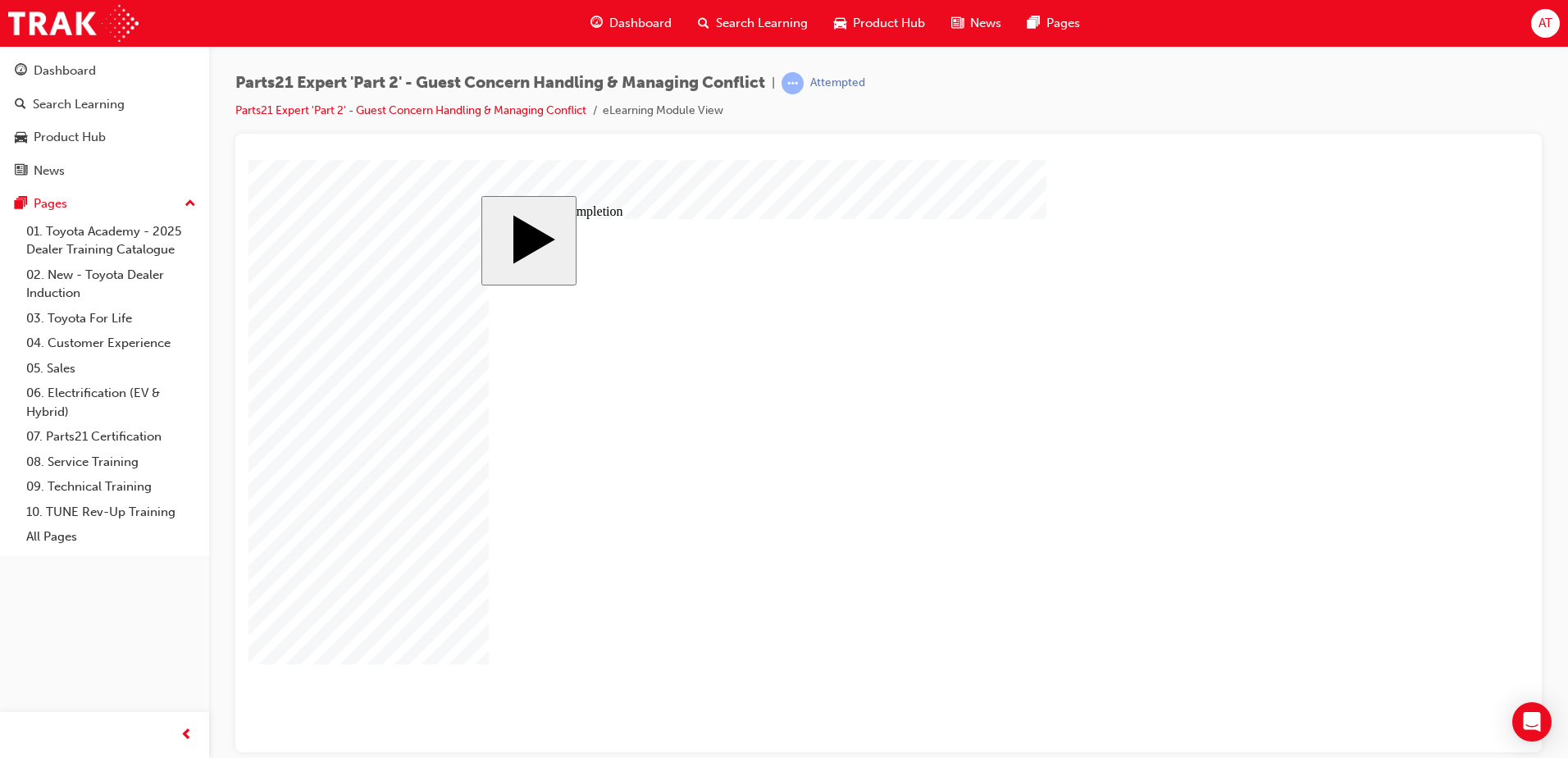
type input "25"
type input "16"
type input "4"
type input "12"
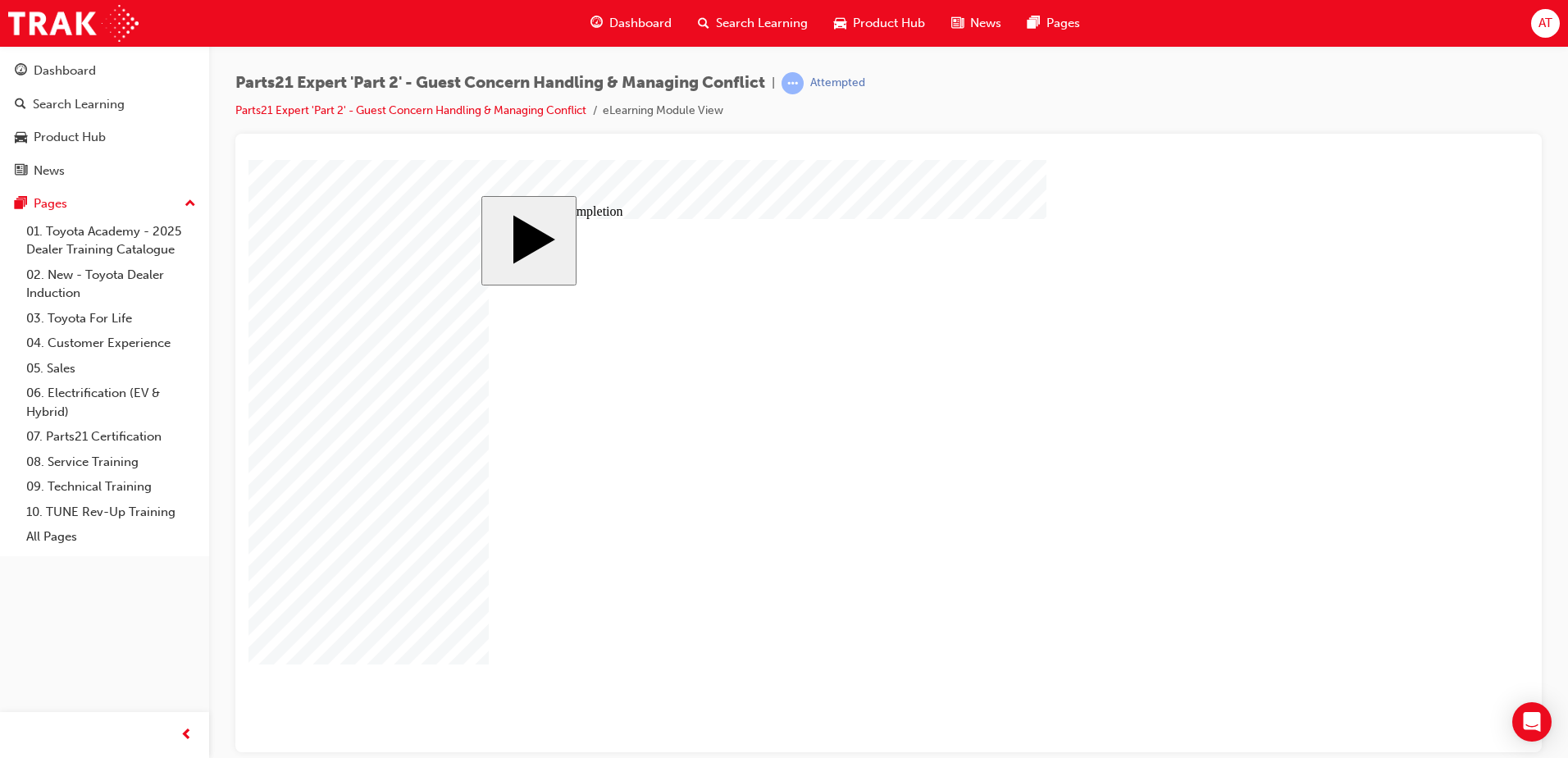
type input "3"
type input "100"
type input "3"
type input "6"
type input "50"
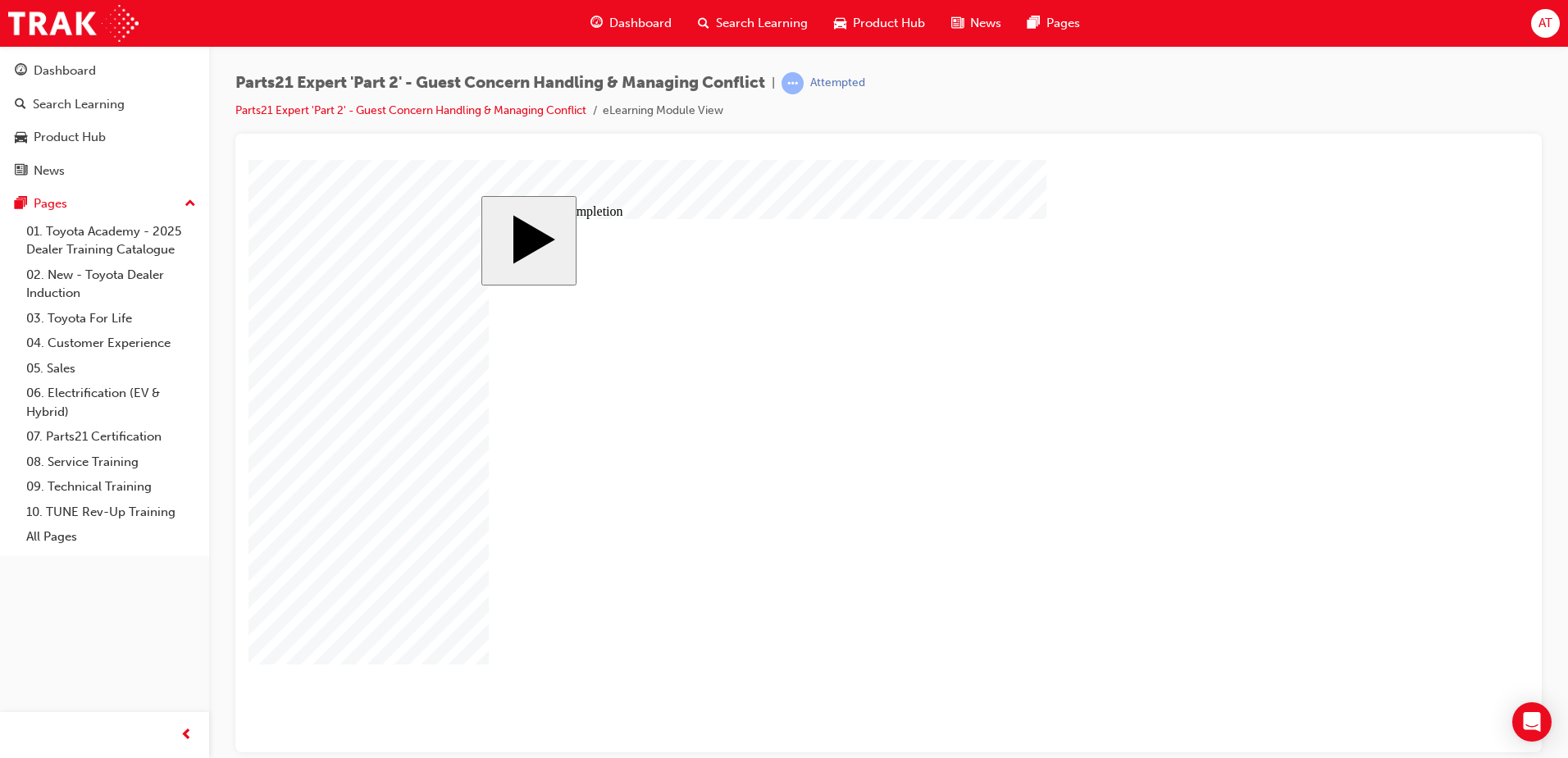
type input "4"
type input "16"
type input "25"
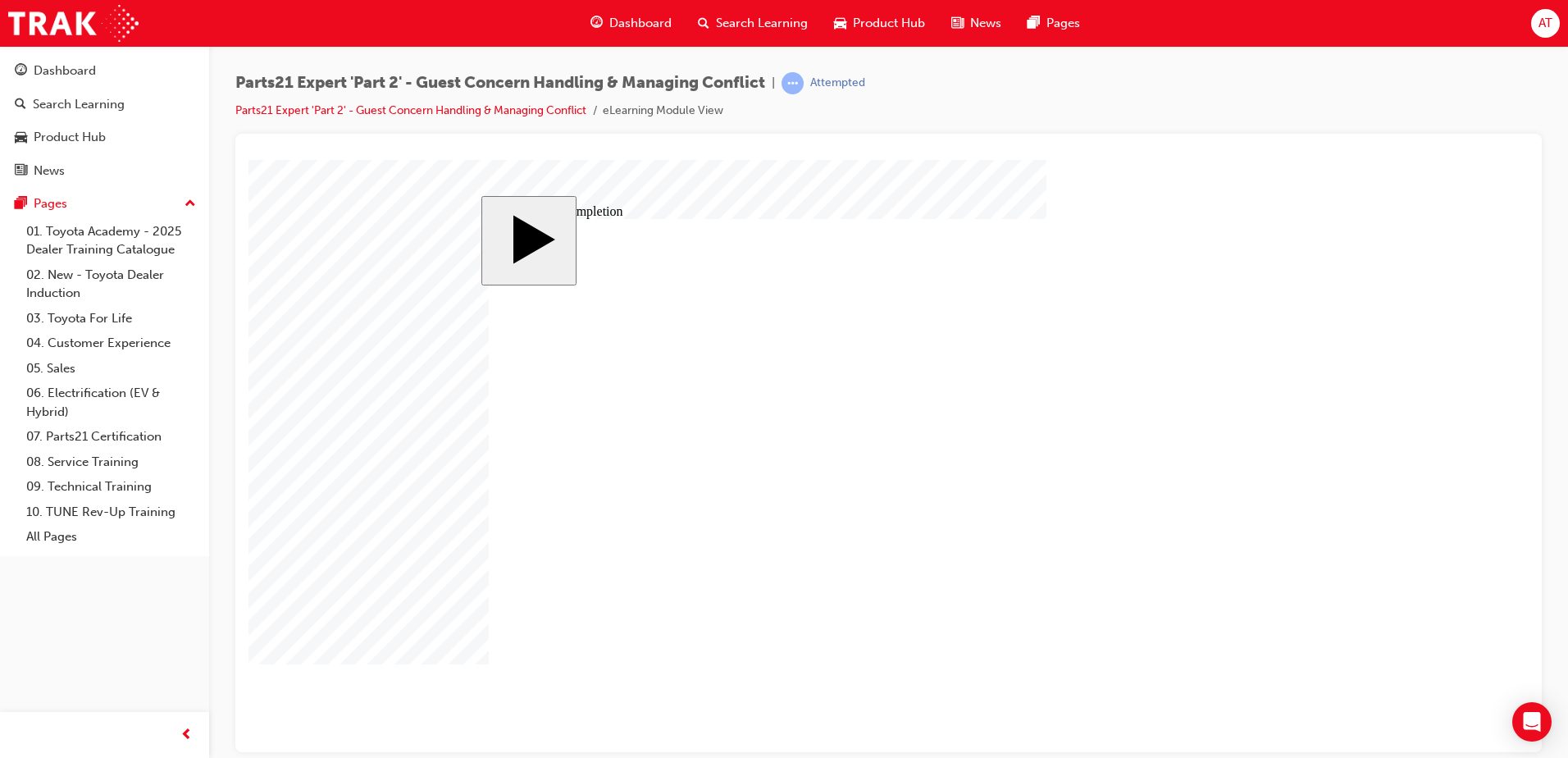
type input "16"
type input "4"
type input "12"
type input "3"
type input "100"
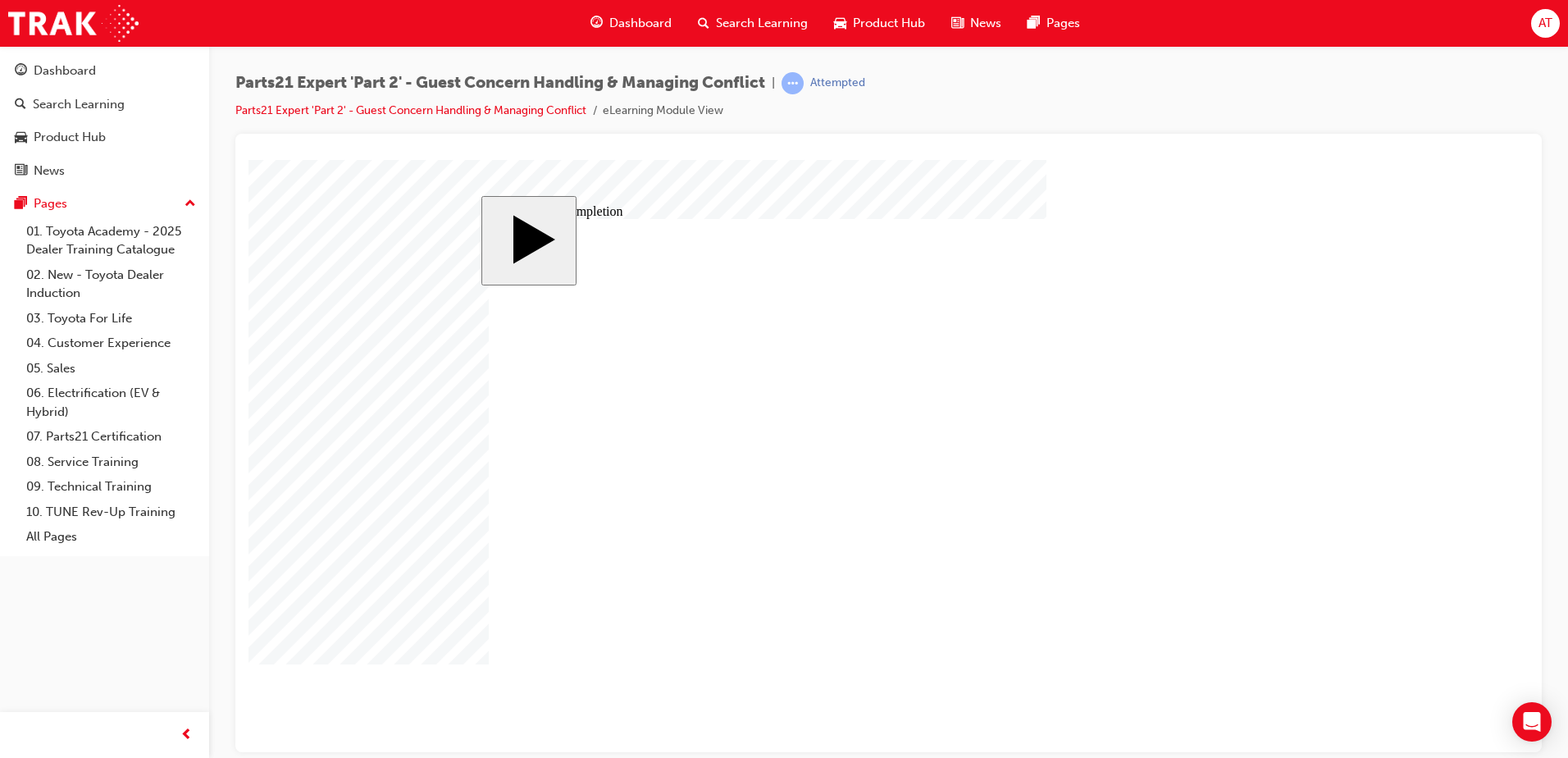
type input "3"
type input "6"
type input "50"
type input "4"
type input "16"
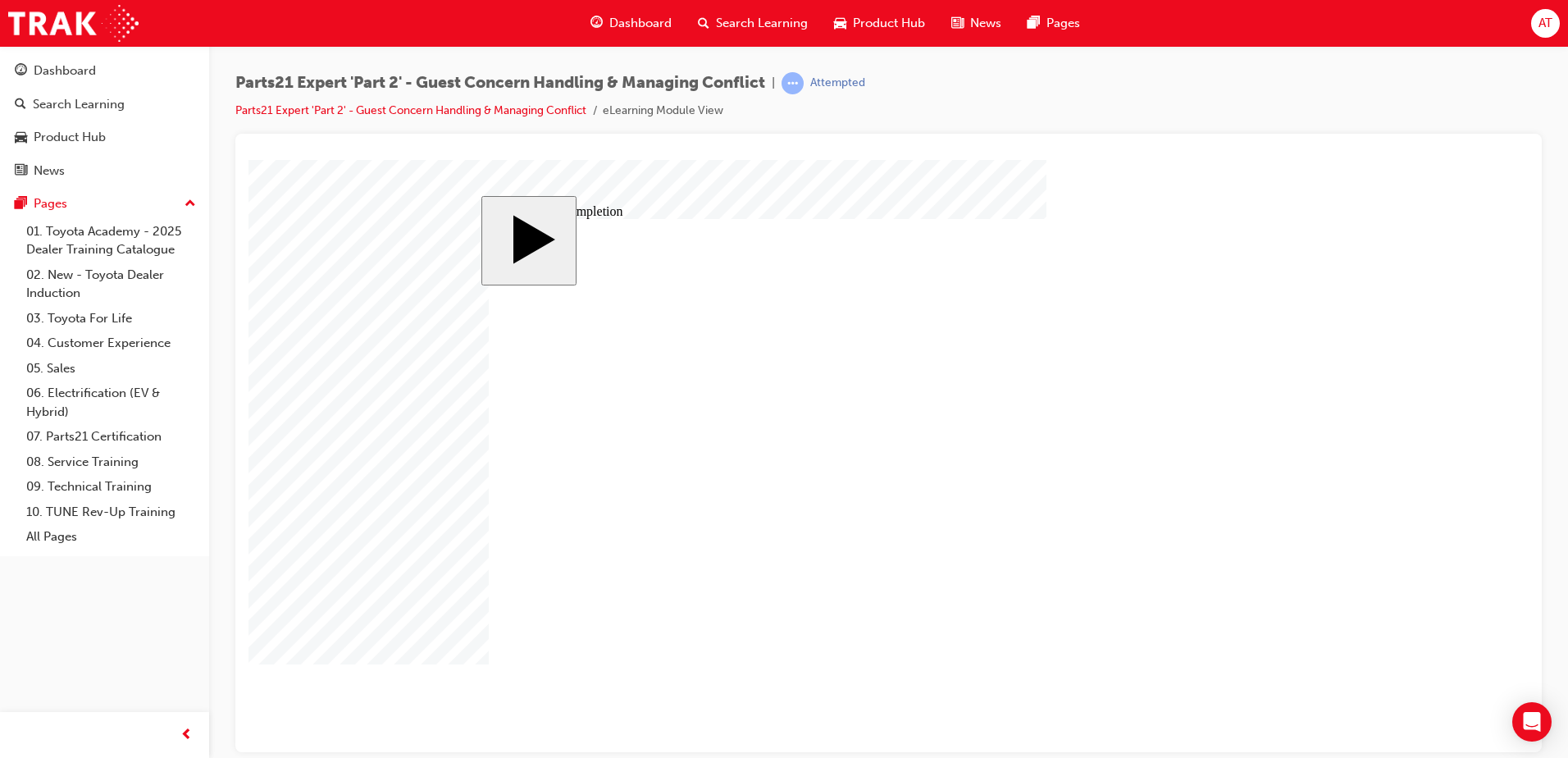
type input "25"
click at [1327, 511] on body "slide: Course Completion Rectangle 1 Rectangle 2 That was incorrect, please try…" at bounding box center [888, 455] width 1280 height 593
type input "16"
type input "4"
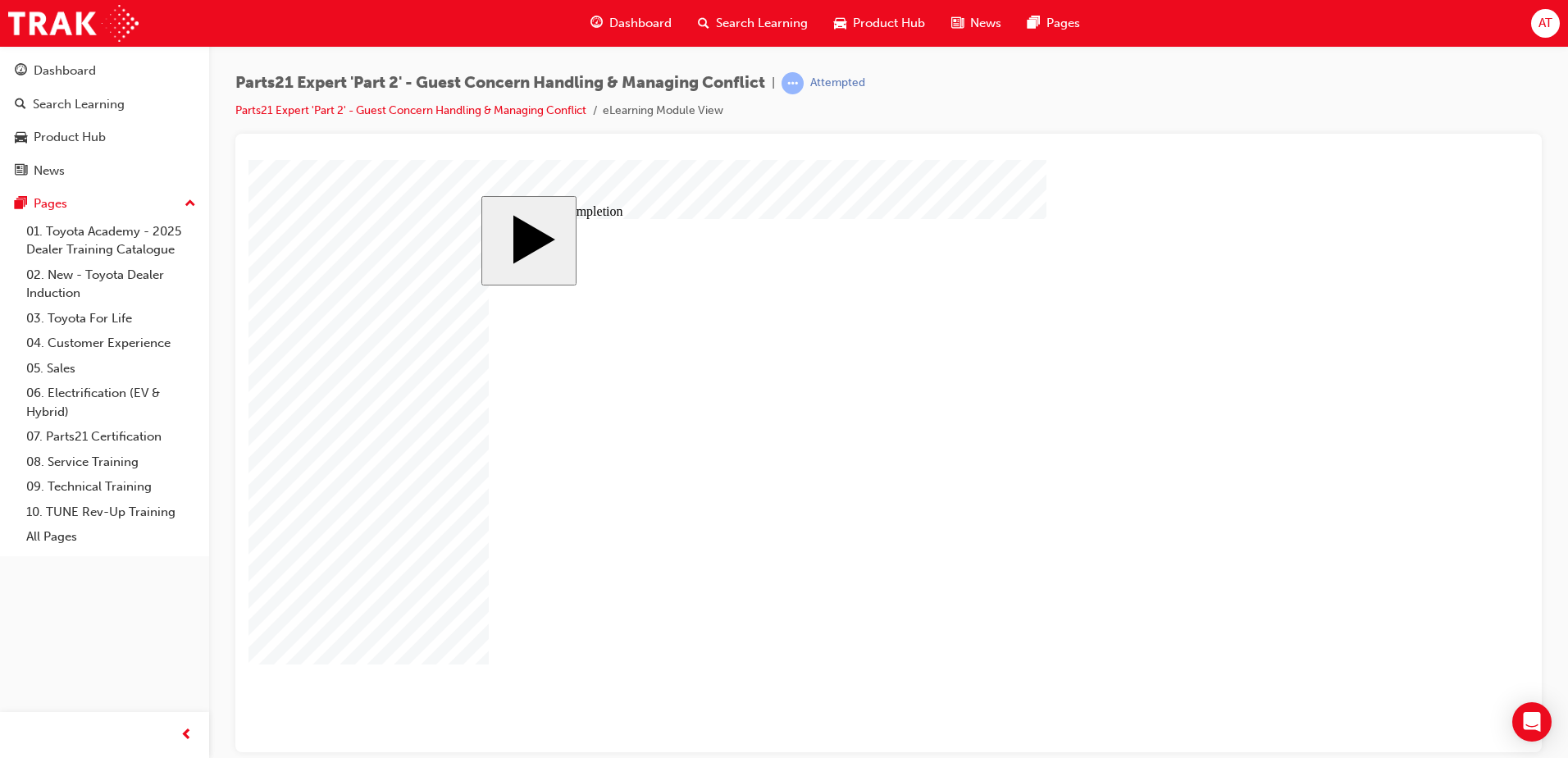
type input "12"
type input "3"
type input "100"
type input "3"
type input "6"
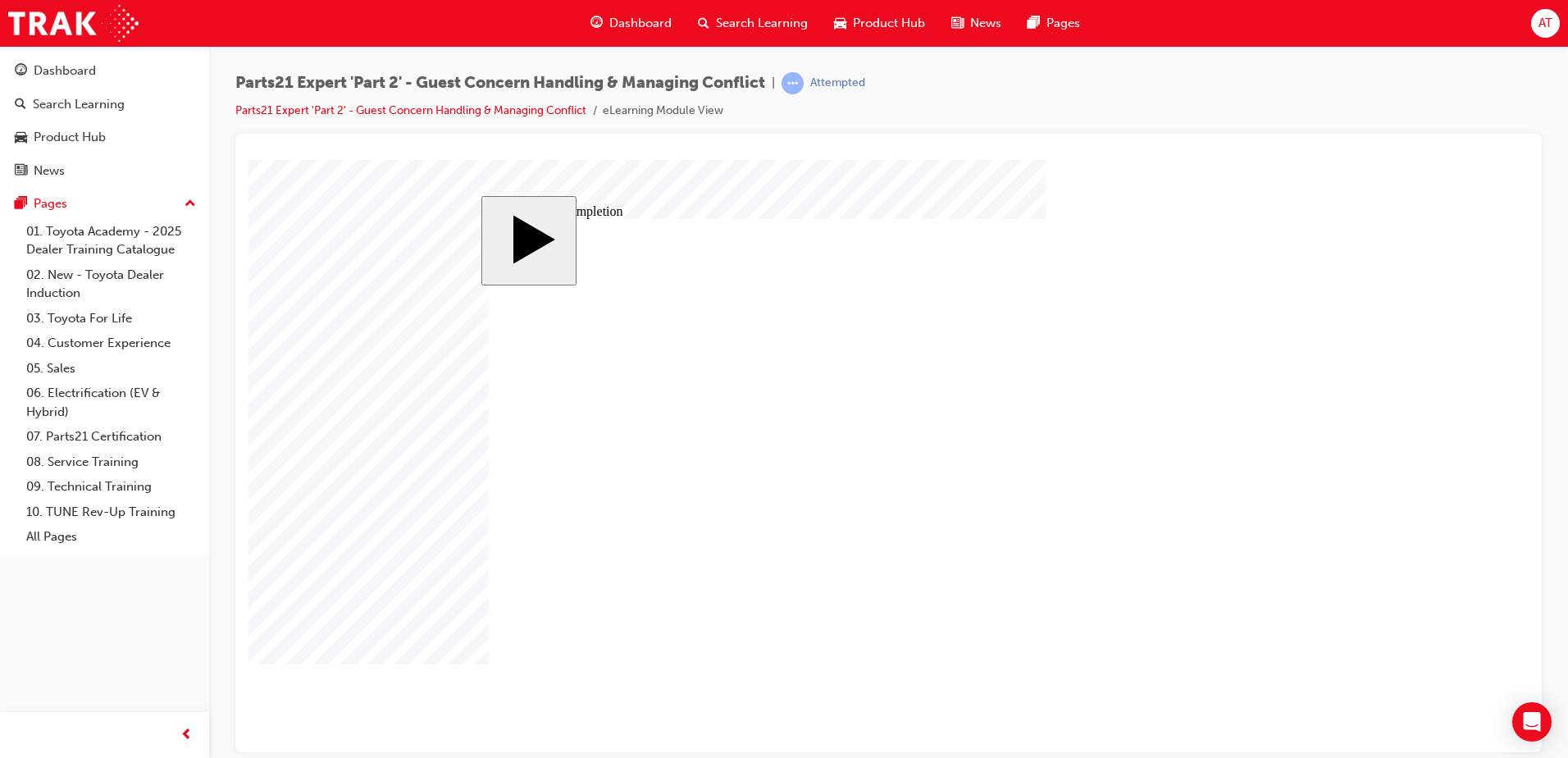
type input "50"
type input "4"
type input "16"
type input "25"
click at [1527, 729] on icon "Open Intercom Messenger" at bounding box center [1532, 721] width 19 height 21
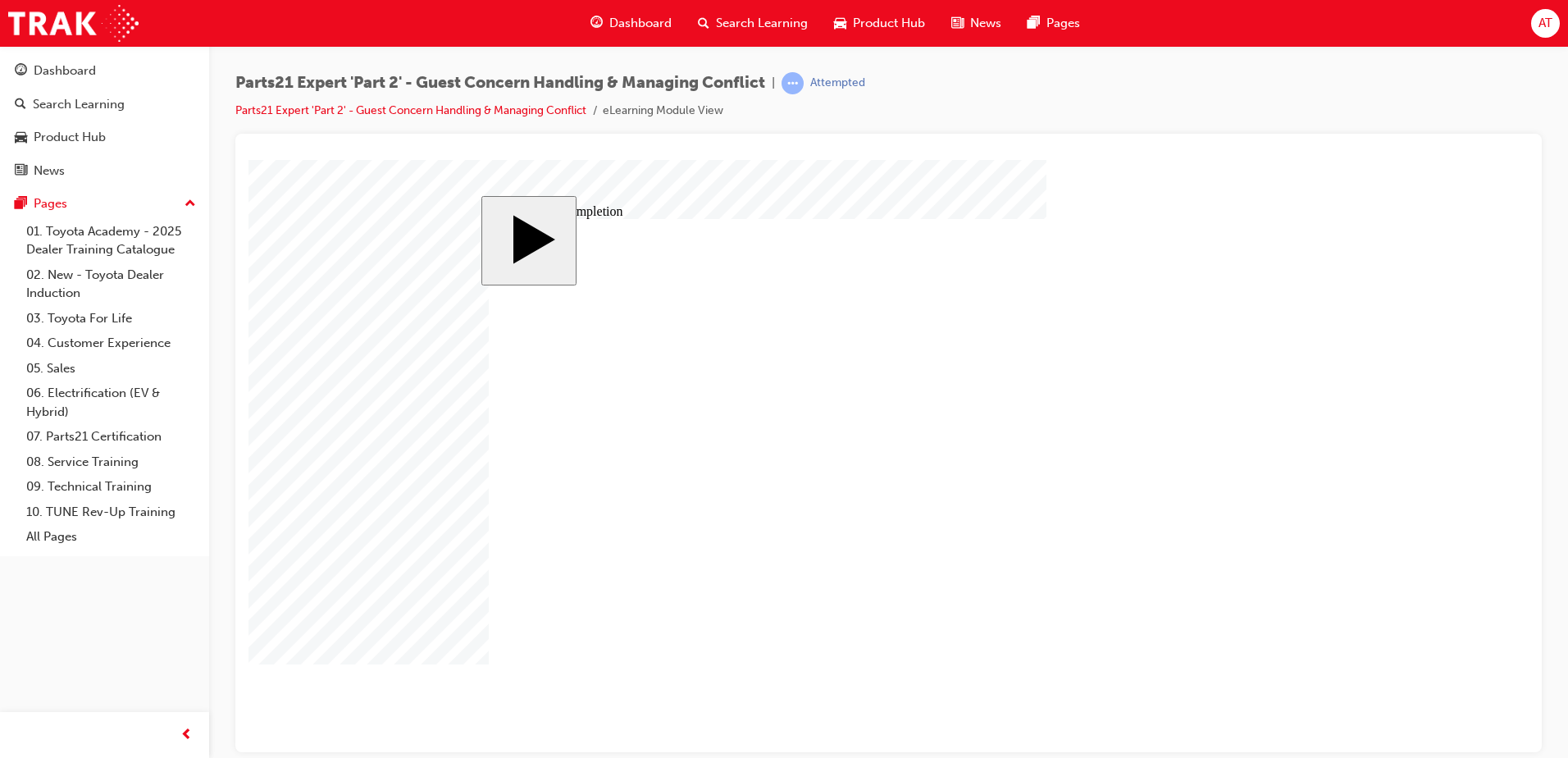
drag, startPoint x: 971, startPoint y: 519, endPoint x: 990, endPoint y: 513, distance: 19.9
type input "2"
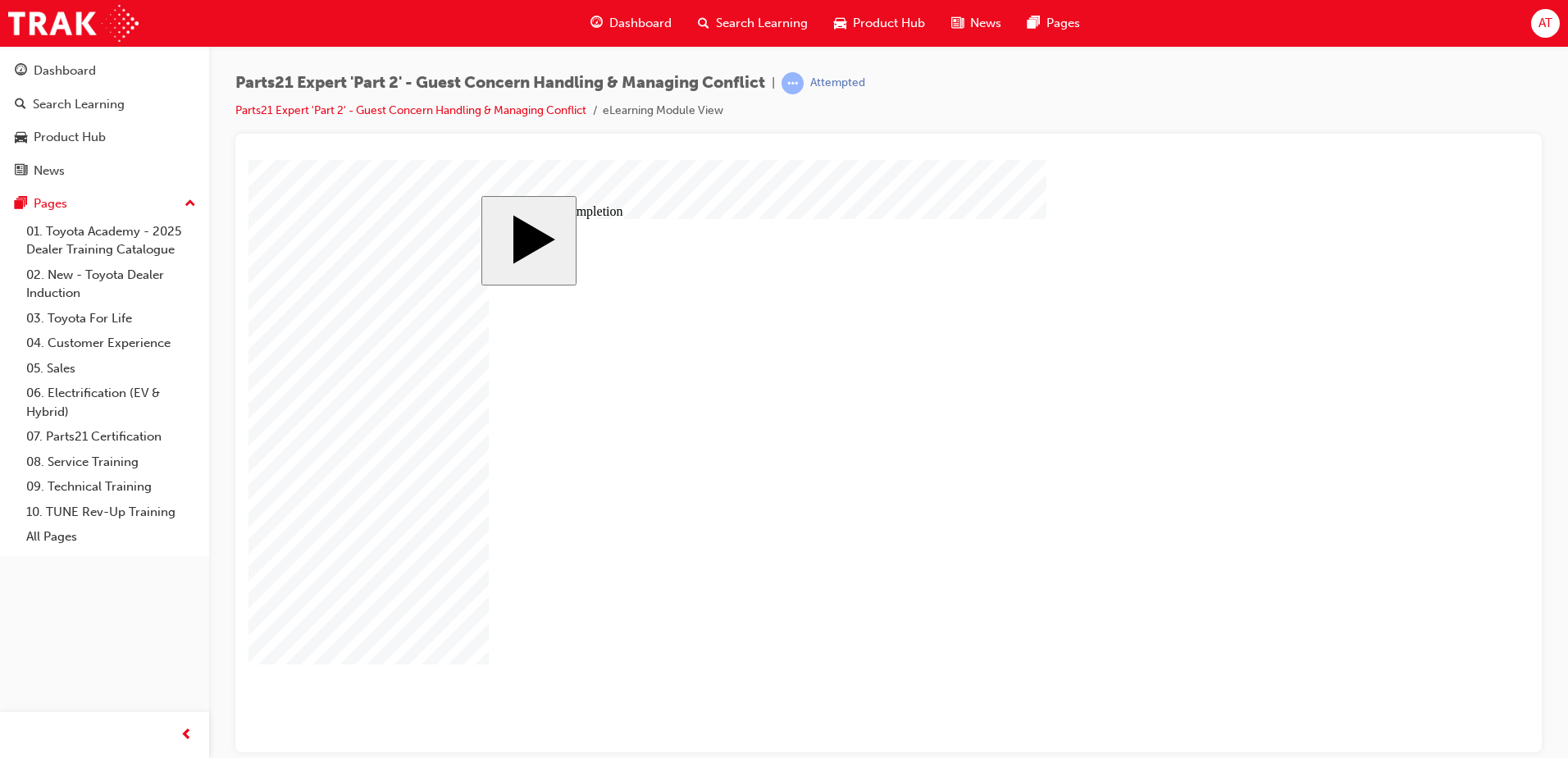
type input "6"
type input "67"
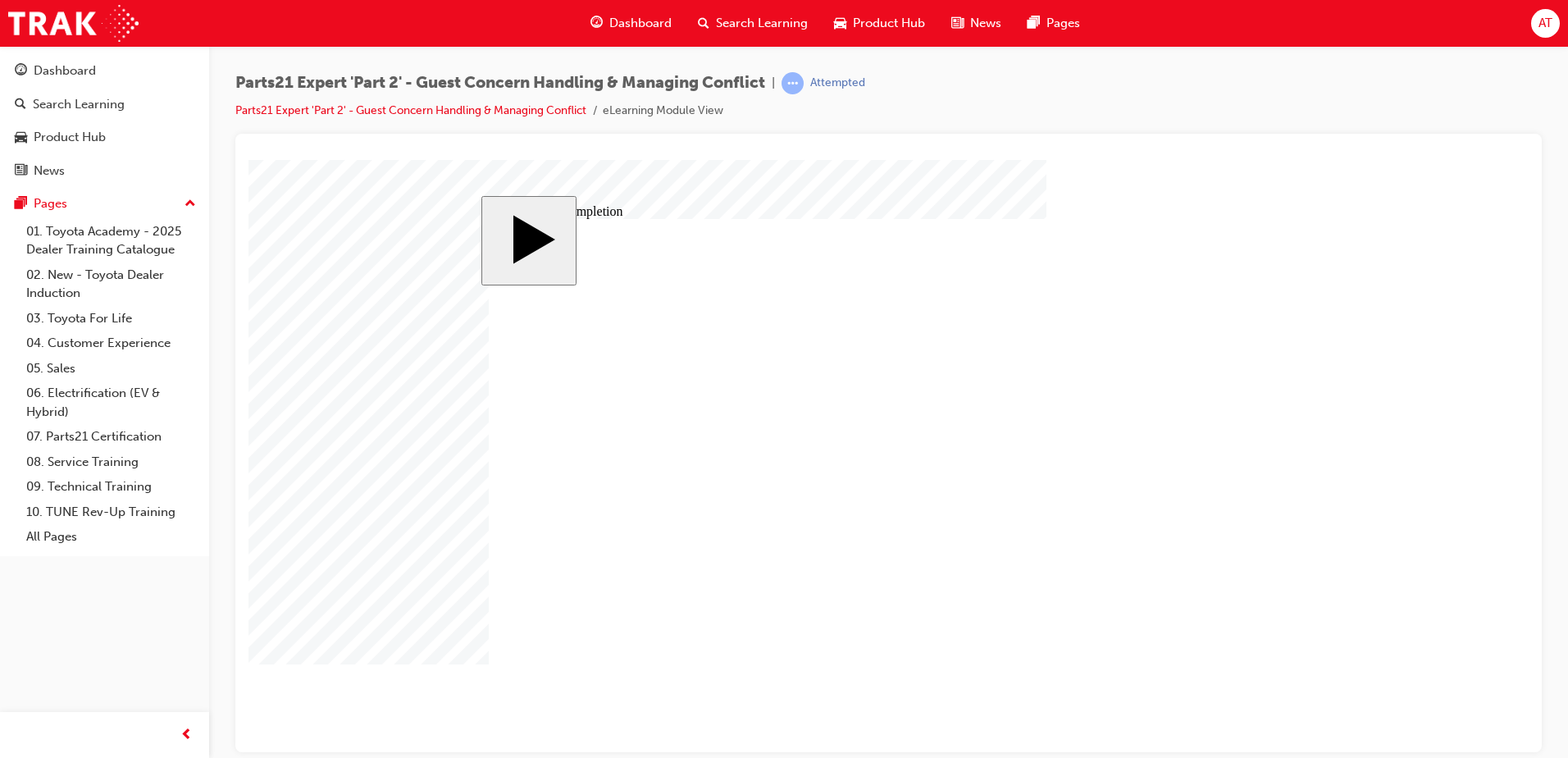
type input "16"
type input "4"
type input "12"
type input "2"
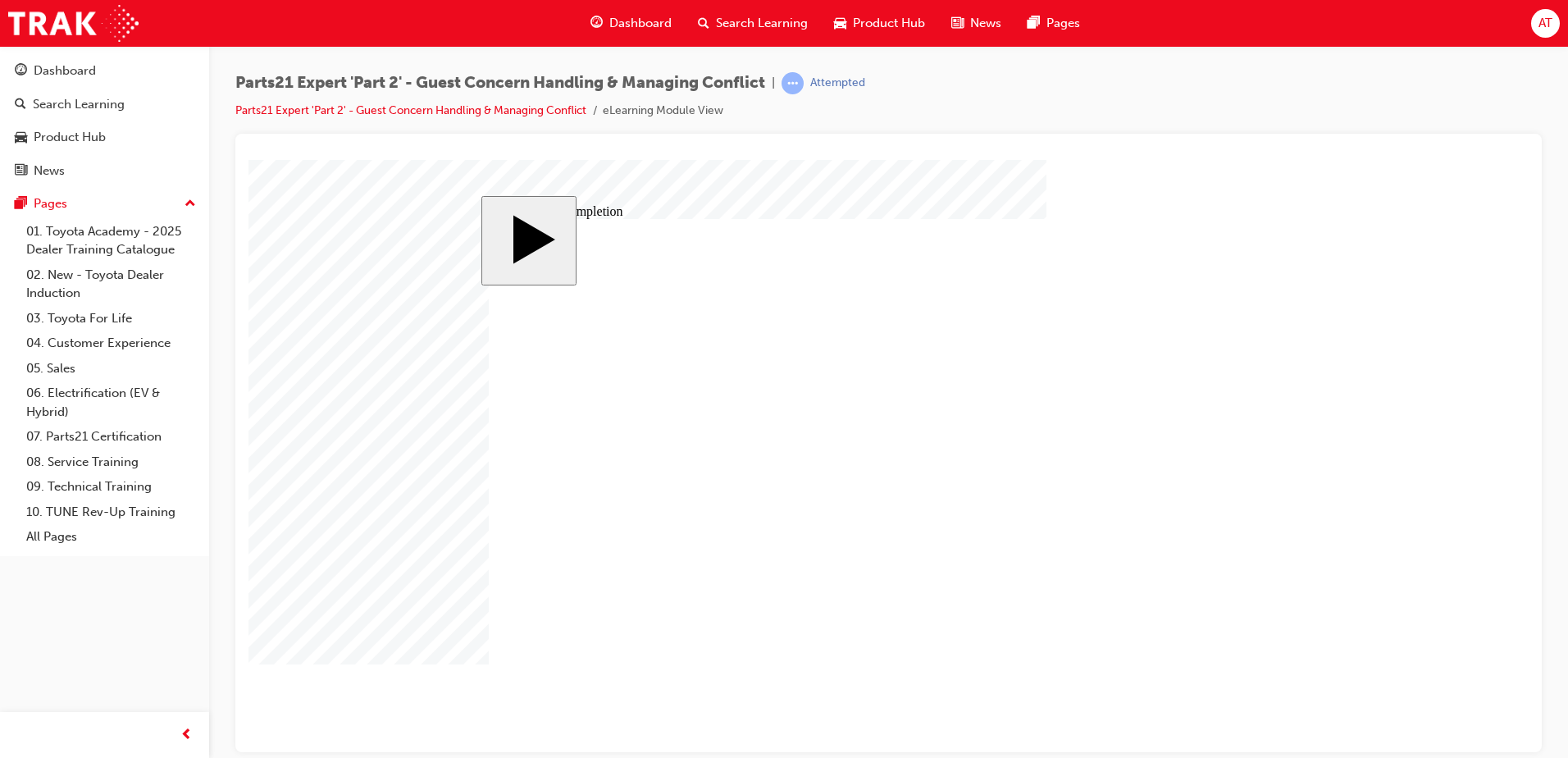
type input "67"
type input "3"
type input "6"
type input "50"
type input "4"
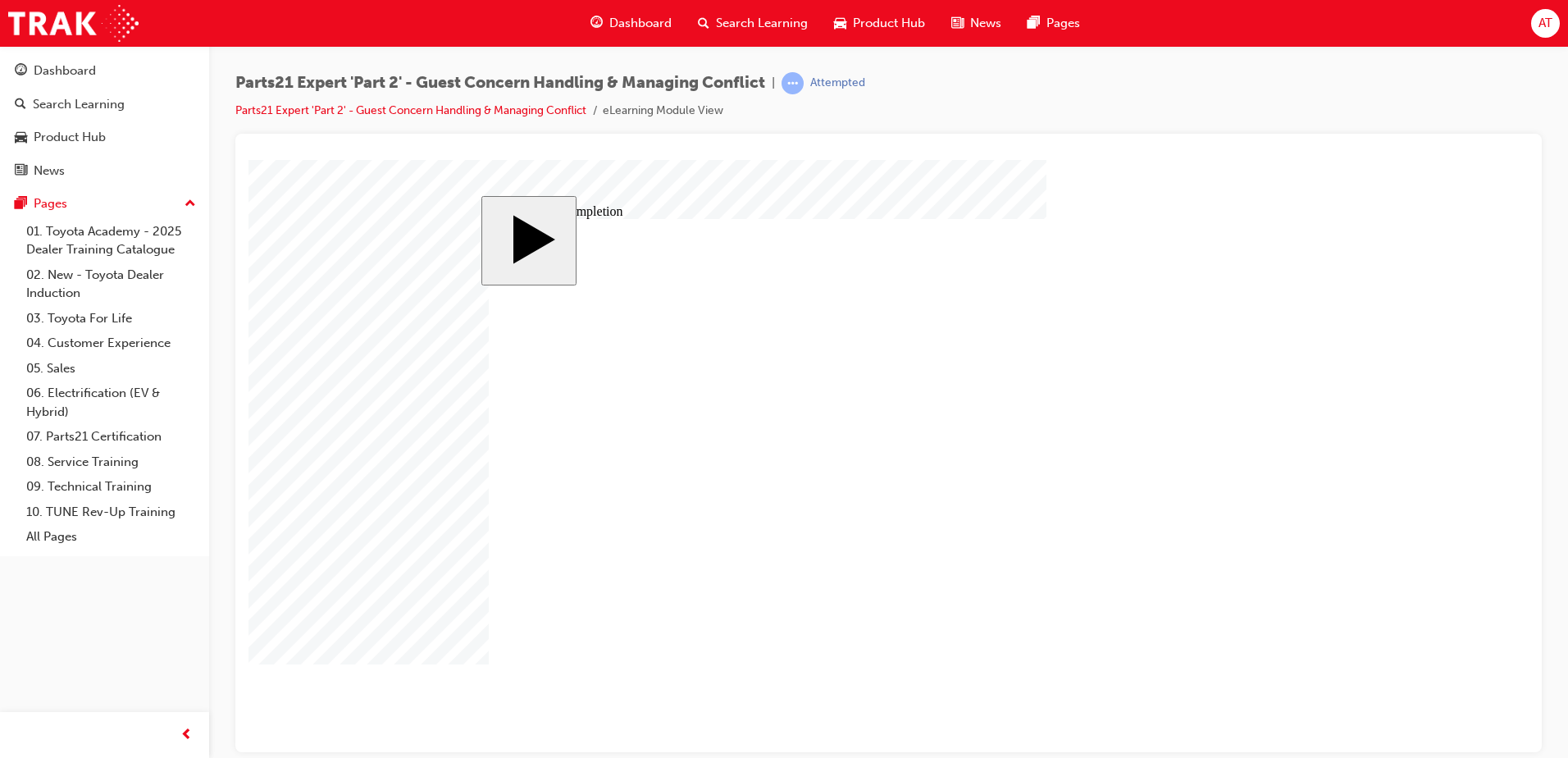
type input "16"
type input "25"
type input "16"
type input "4"
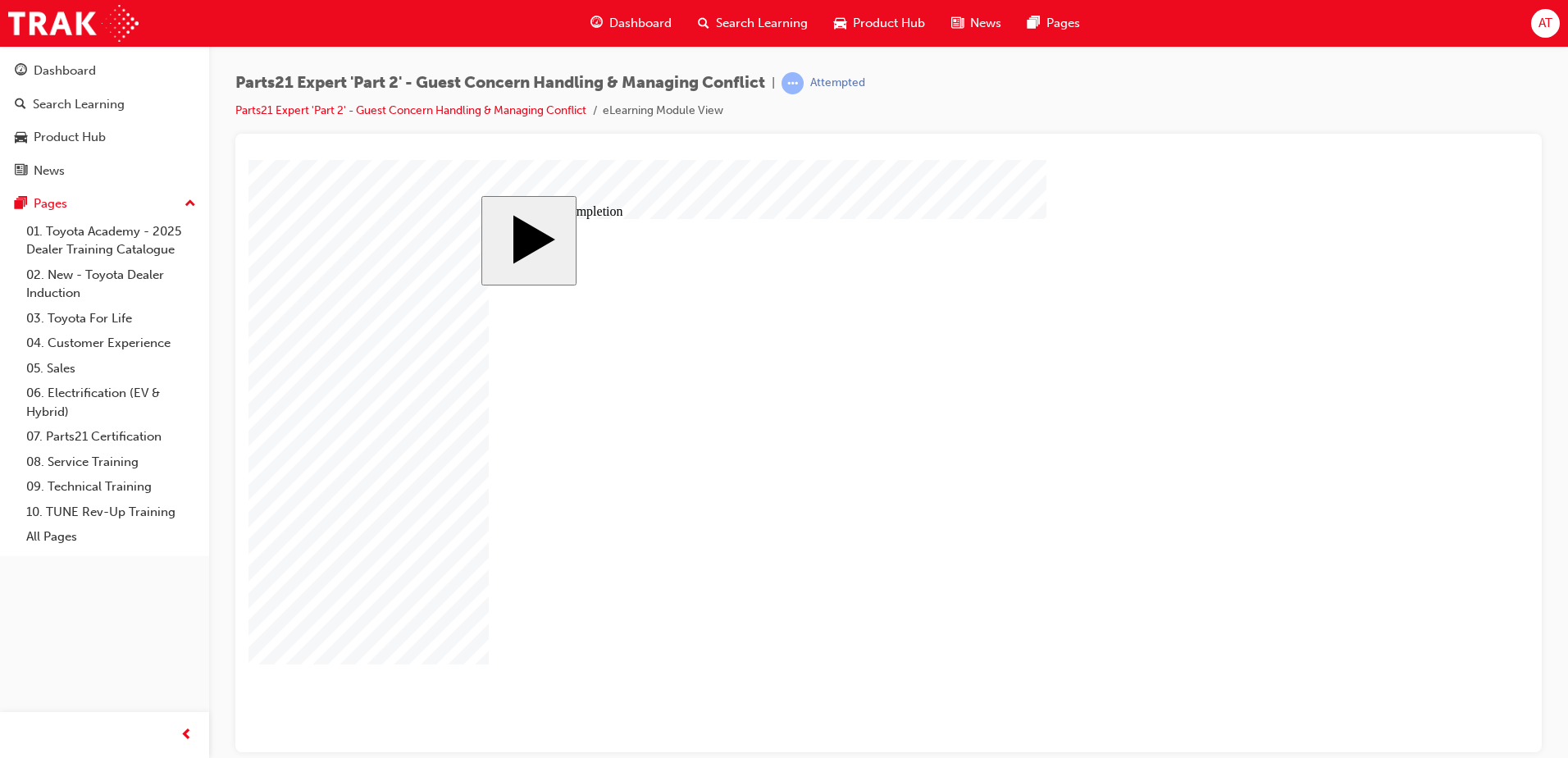
type input "12"
type input "2"
type input "67"
type input "3"
type input "6"
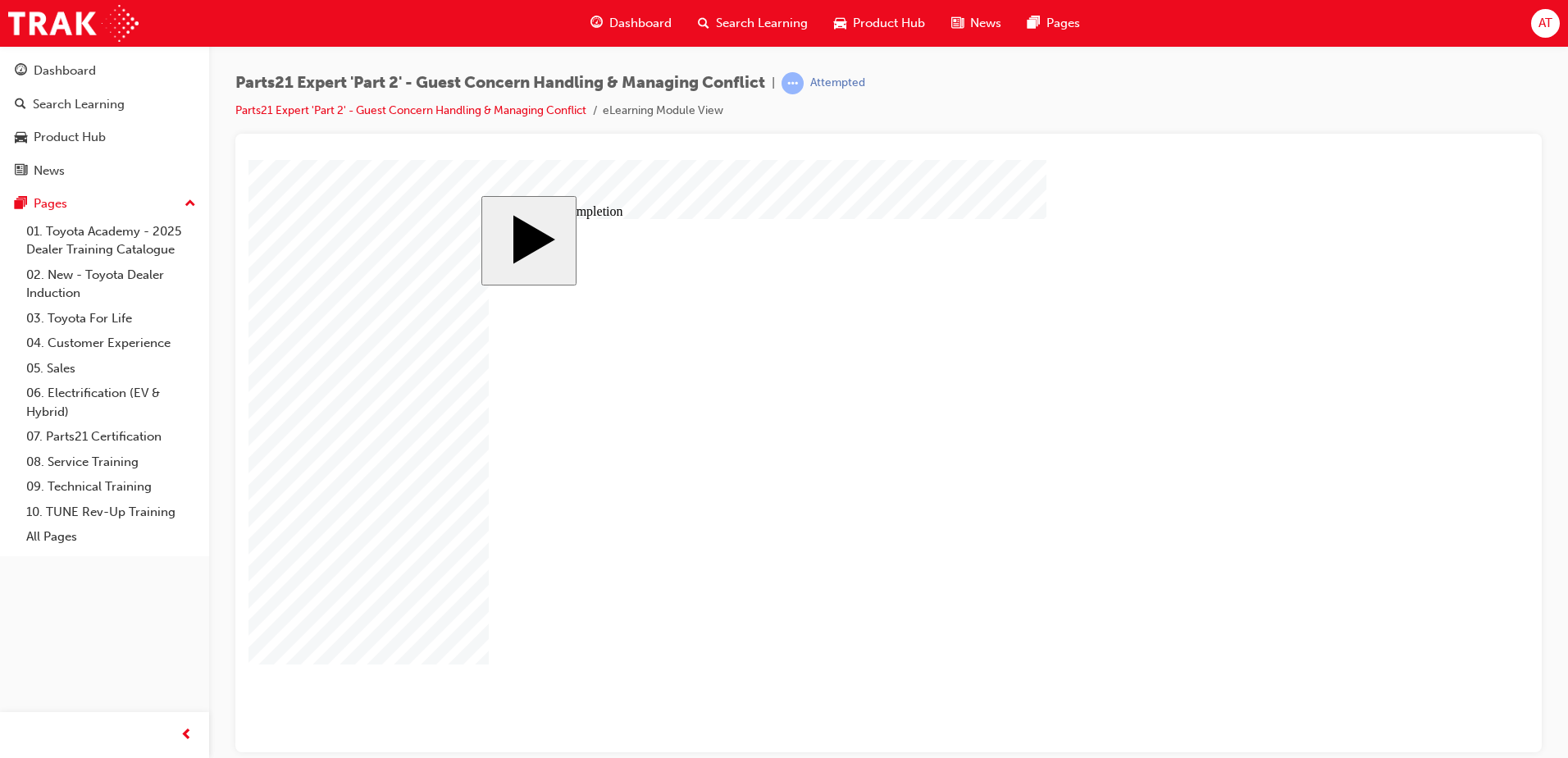
type input "50"
type input "4"
type input "16"
type input "25"
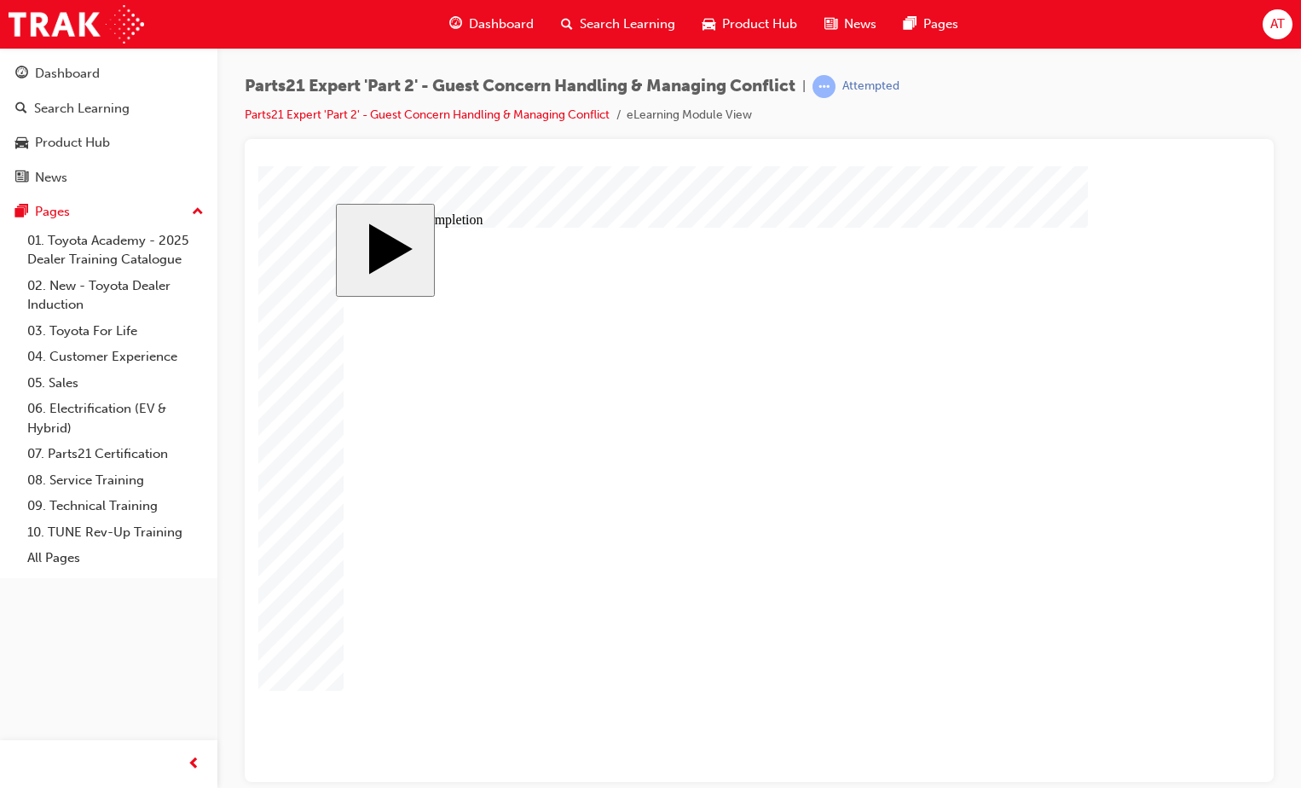
click at [1236, 512] on body "slide: Course Completion Rectangle 1 Rectangle 2 That was incorrect, please try…" at bounding box center [759, 473] width 1002 height 616
drag, startPoint x: 327, startPoint y: 183, endPoint x: 1252, endPoint y: 582, distance: 1007.2
click at [1230, 598] on body "slide: Parts 21 MENU Rectangle 6 HELP Rectangle 6 EXIT Rectangle 6 Sunnytown Mo…" at bounding box center [759, 473] width 1002 height 616
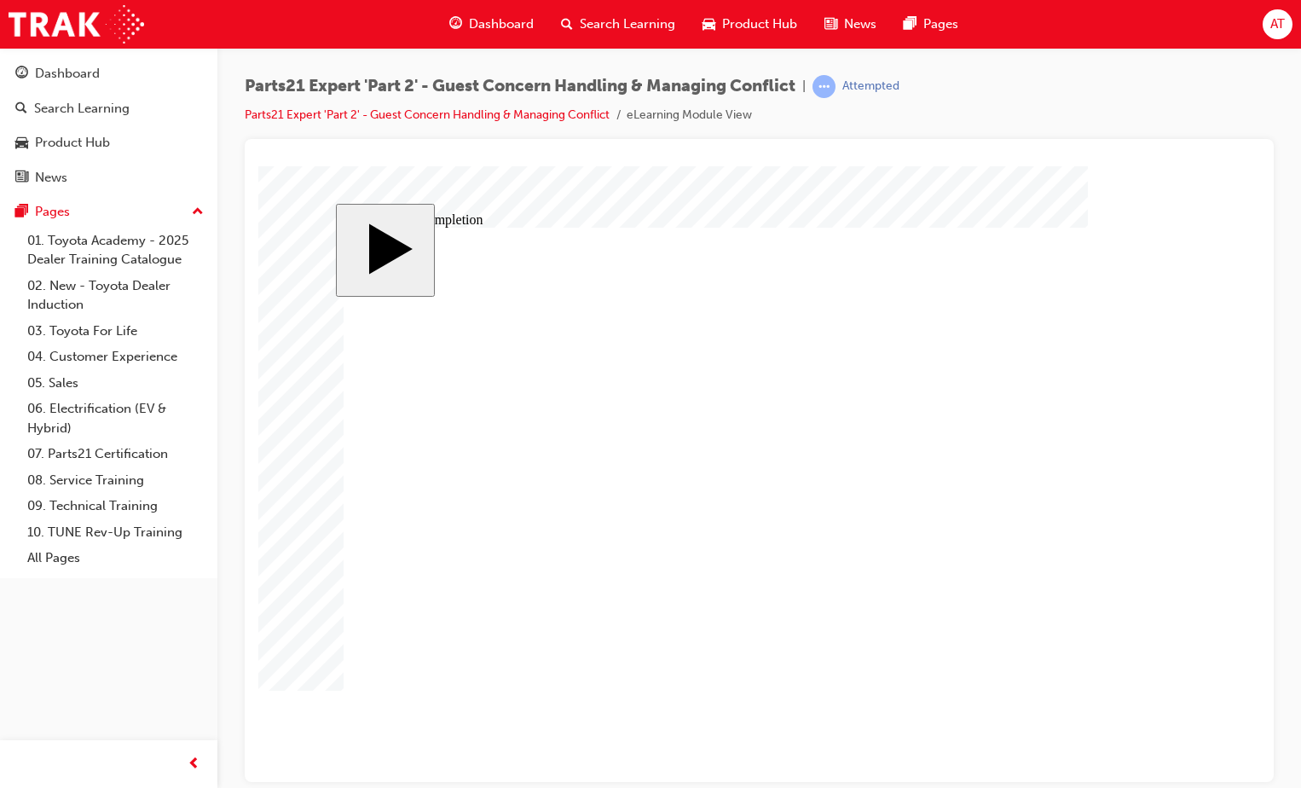
drag, startPoint x: 1293, startPoint y: 484, endPoint x: 1202, endPoint y: 88, distance: 406.7
click at [1202, 88] on div "Parts21 Expert 'Part 2' - Guest Concern Handling & Managing Conflict | Attempte…" at bounding box center [759, 107] width 1029 height 64
type input "4"
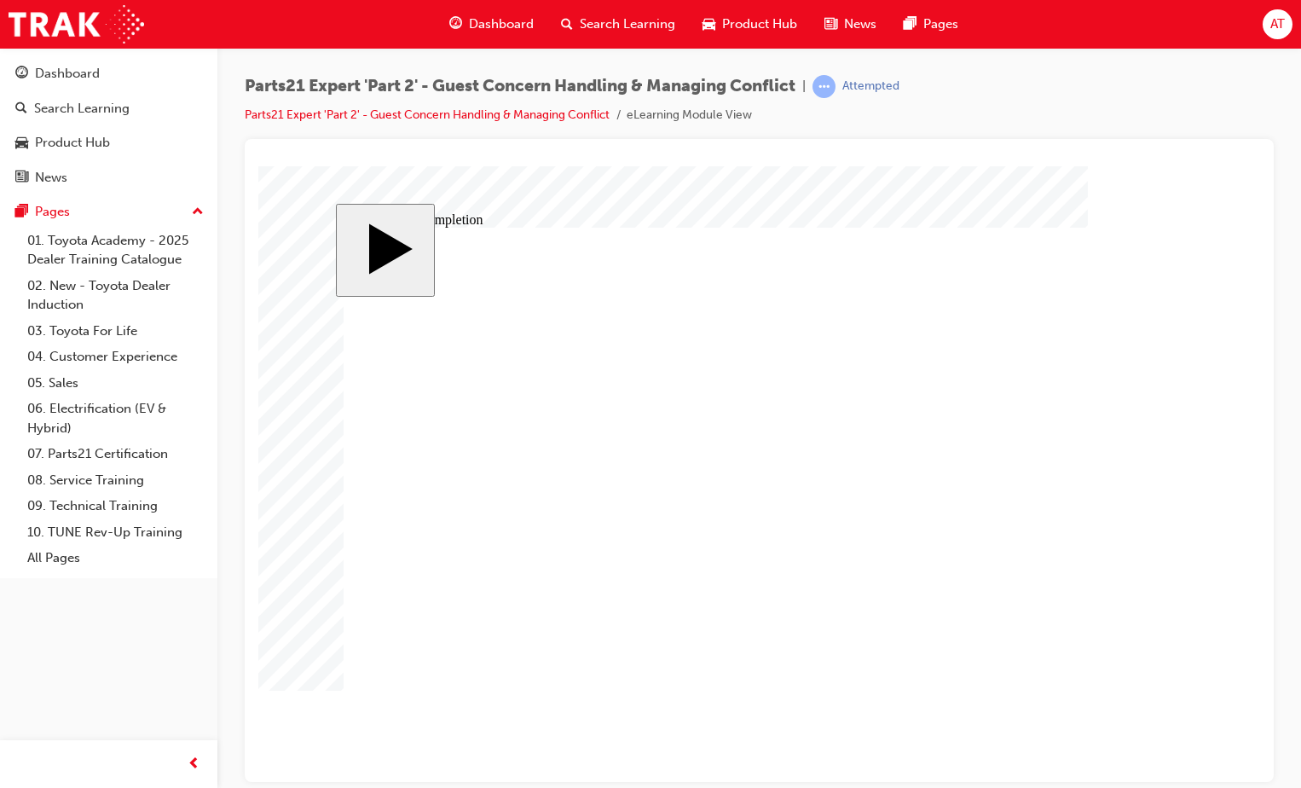
type input "4"
type input "1"
type input "16"
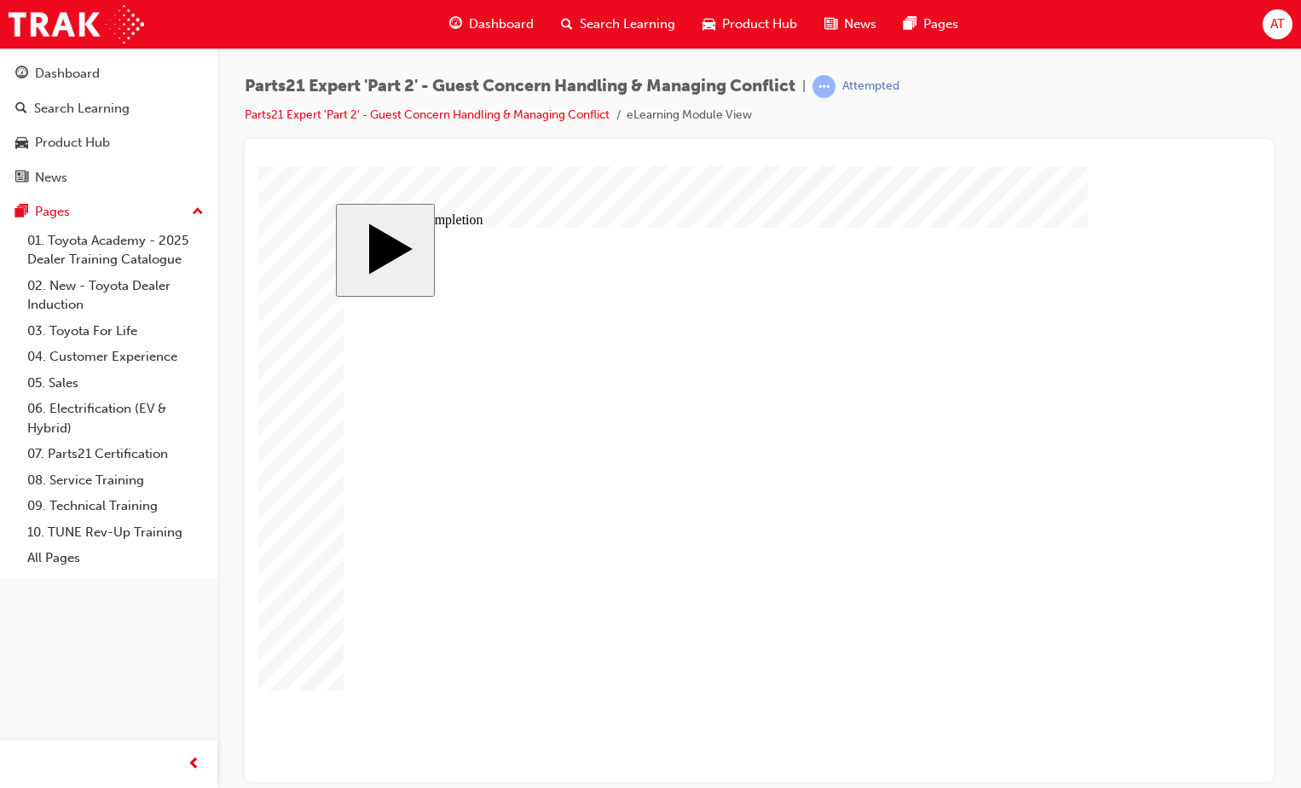
type input "16"
type input "2"
type input "25"
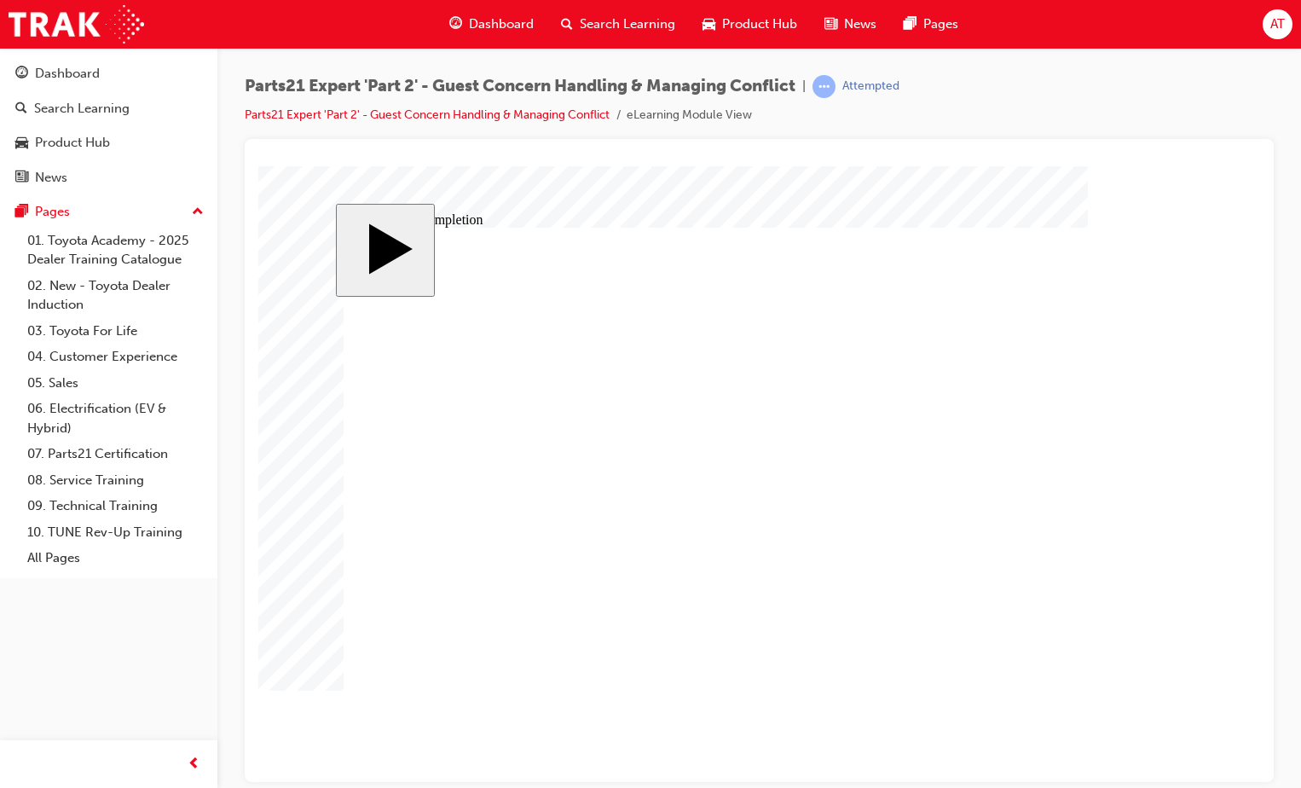
type input "25"
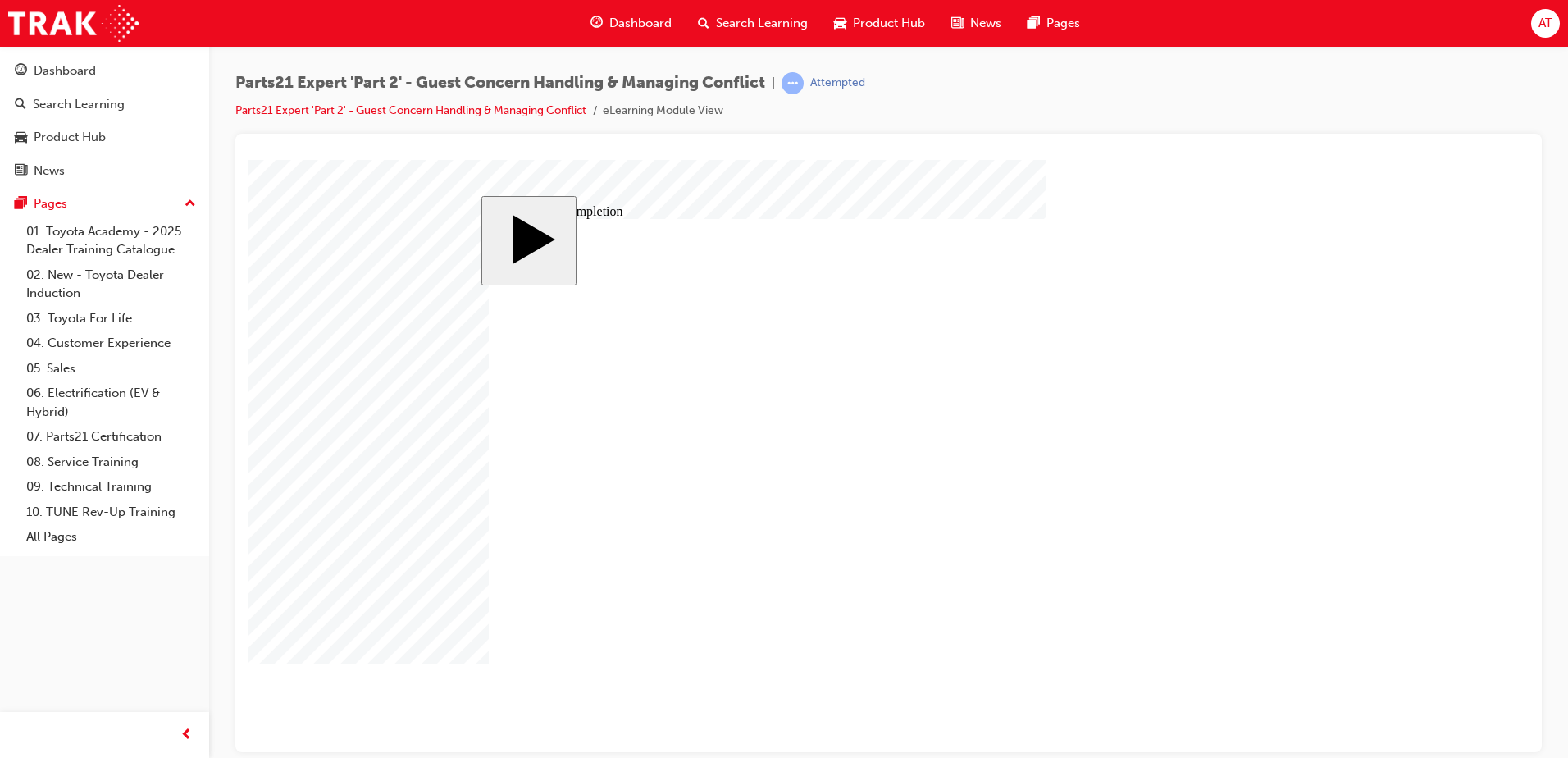
type input "25"
type input "1"
type input "16"
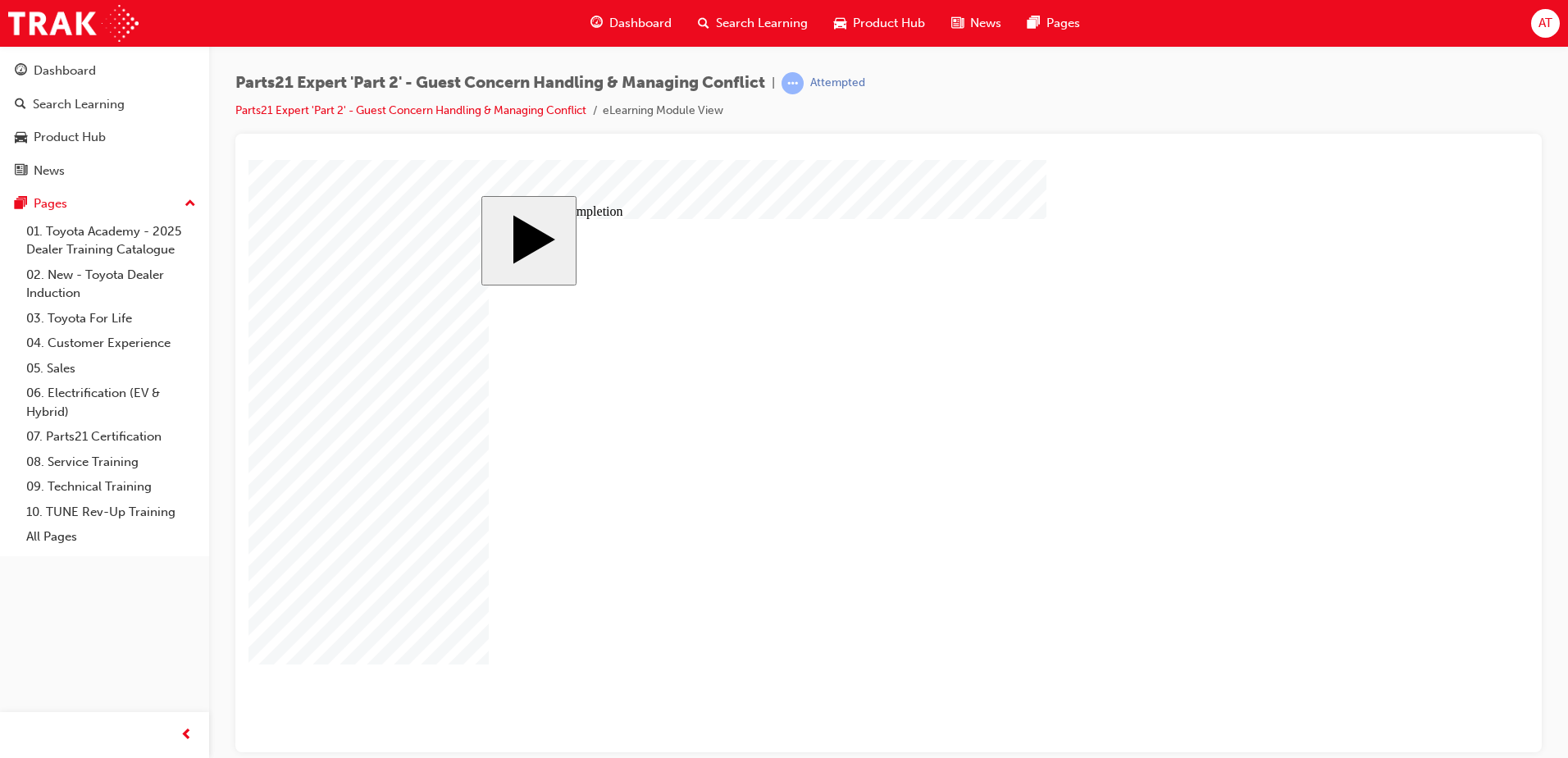
type input "16"
type input "4"
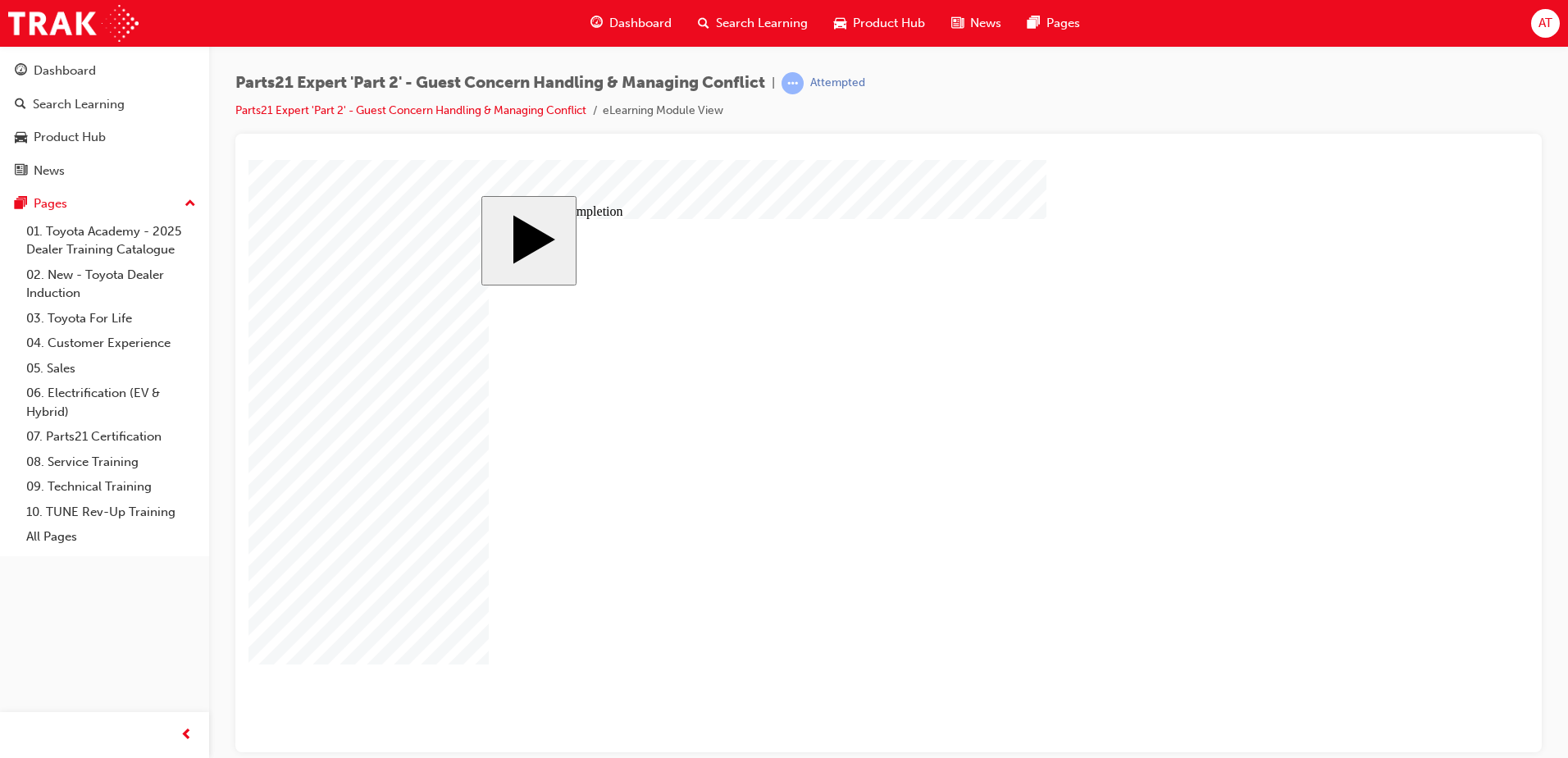
type input "1"
type input "12"
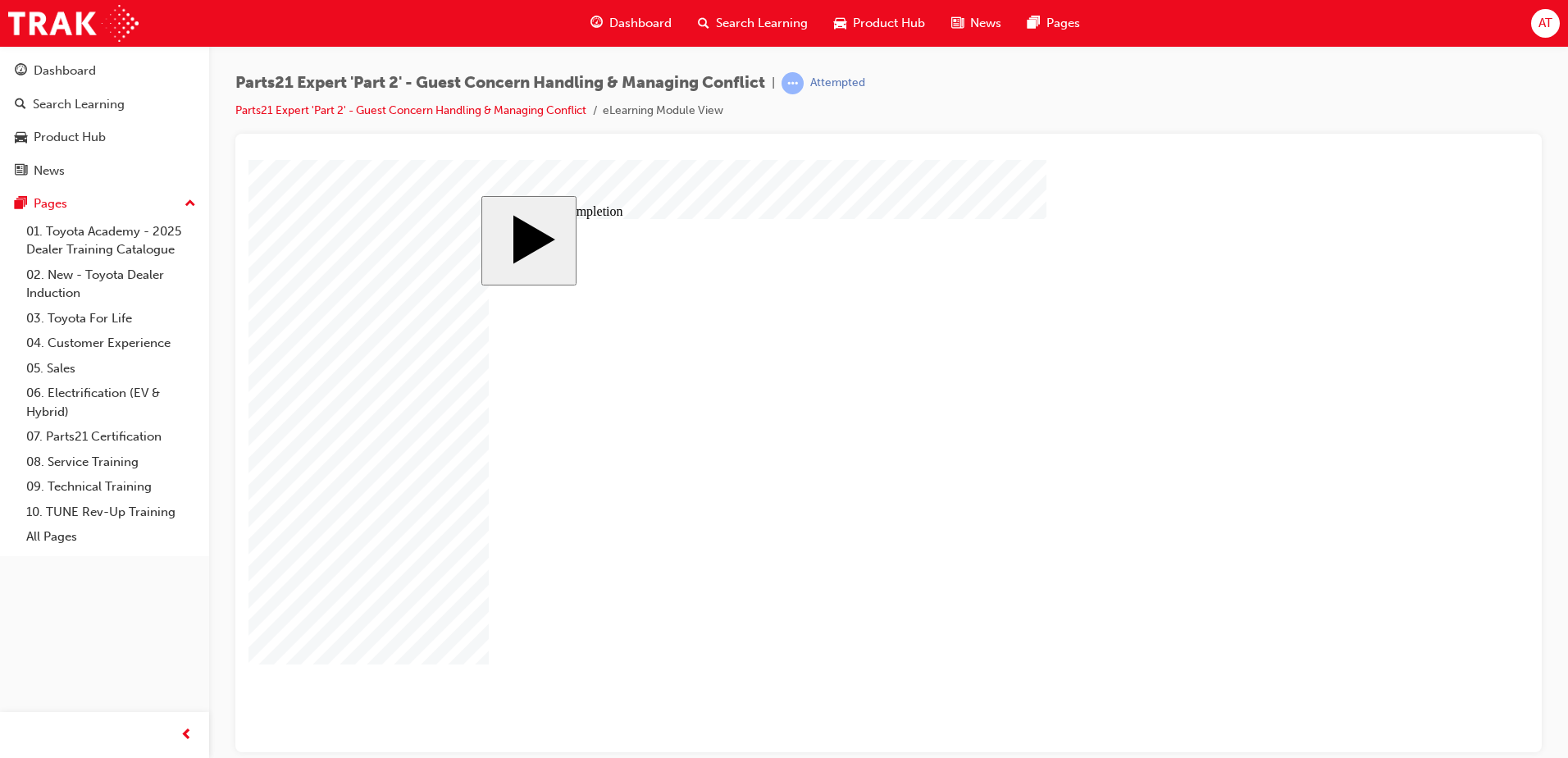
type input "3"
type input "4"
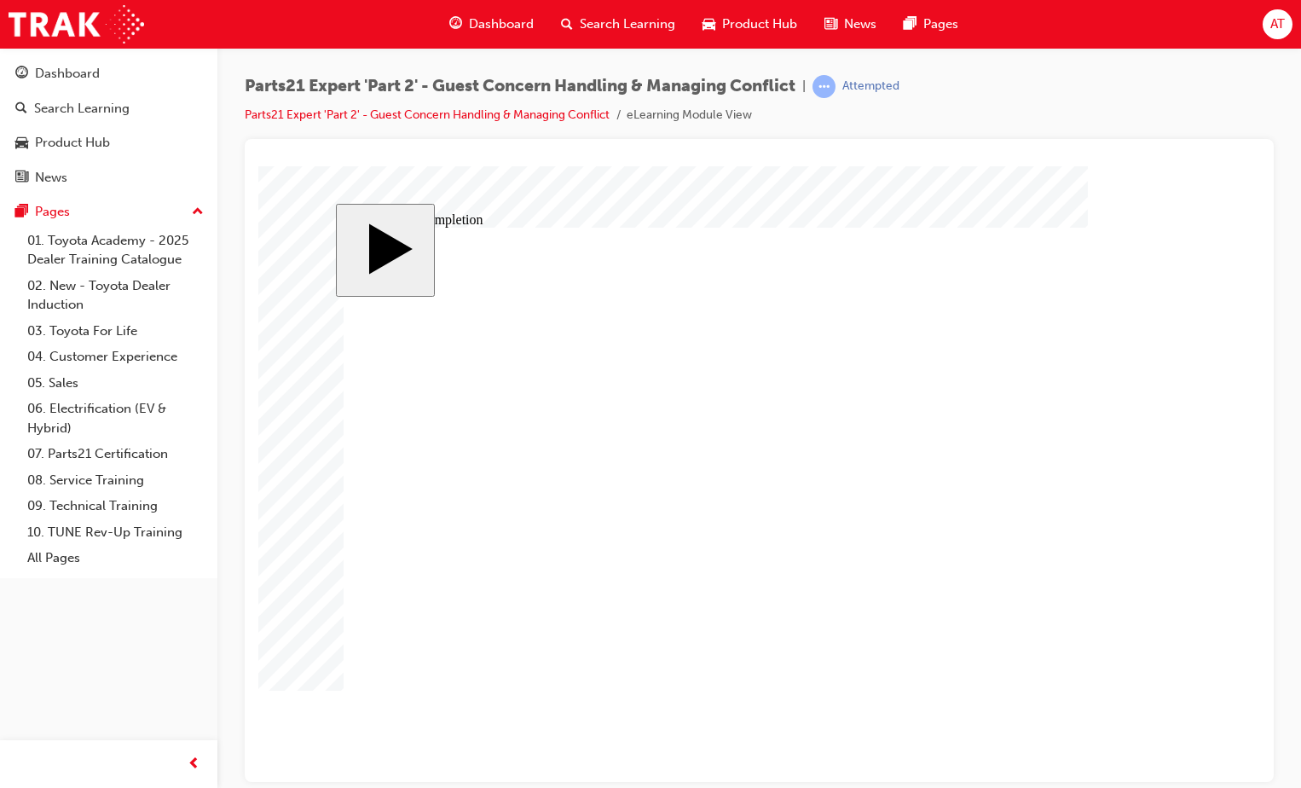
click at [1242, 429] on body "slide: Course Completion Rectangle 1 Rectangle 2 That was incorrect, please try…" at bounding box center [759, 473] width 1002 height 616
